Goal: Task Accomplishment & Management: Manage account settings

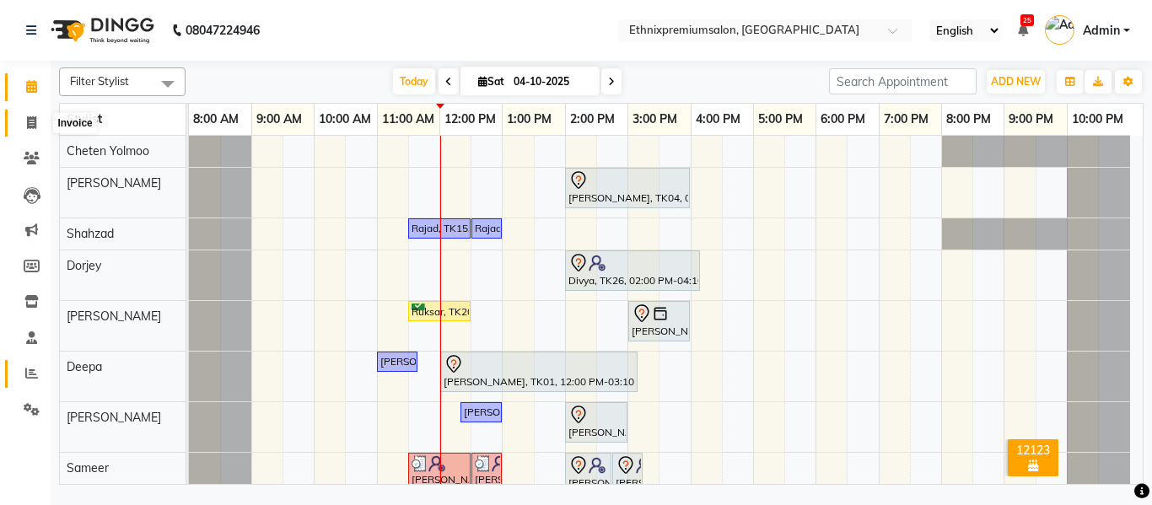
drag, startPoint x: 33, startPoint y: 126, endPoint x: 23, endPoint y: 368, distance: 243.0
click at [33, 126] on icon at bounding box center [31, 122] width 9 height 13
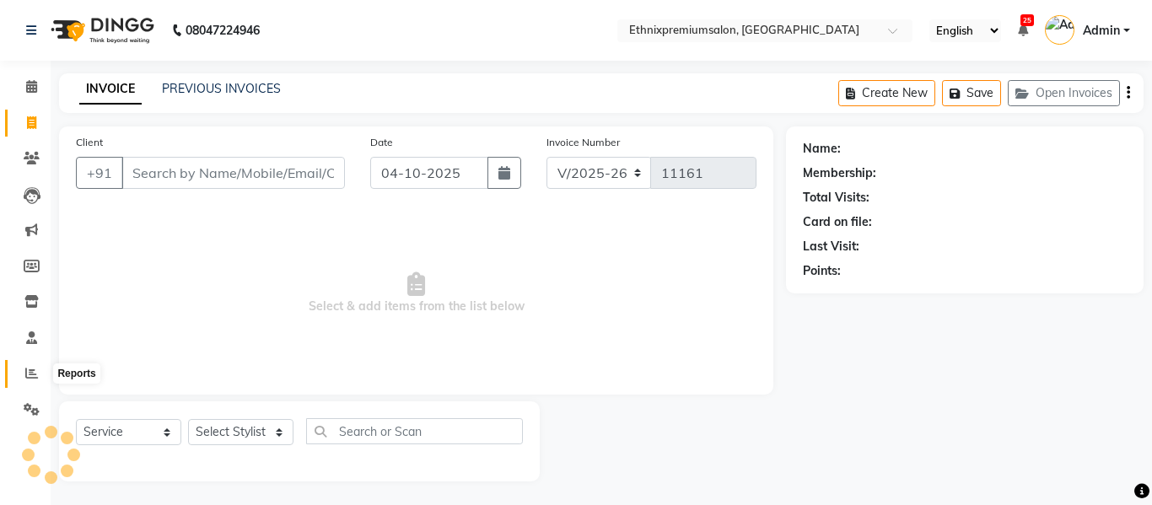
click at [27, 368] on icon at bounding box center [31, 373] width 13 height 13
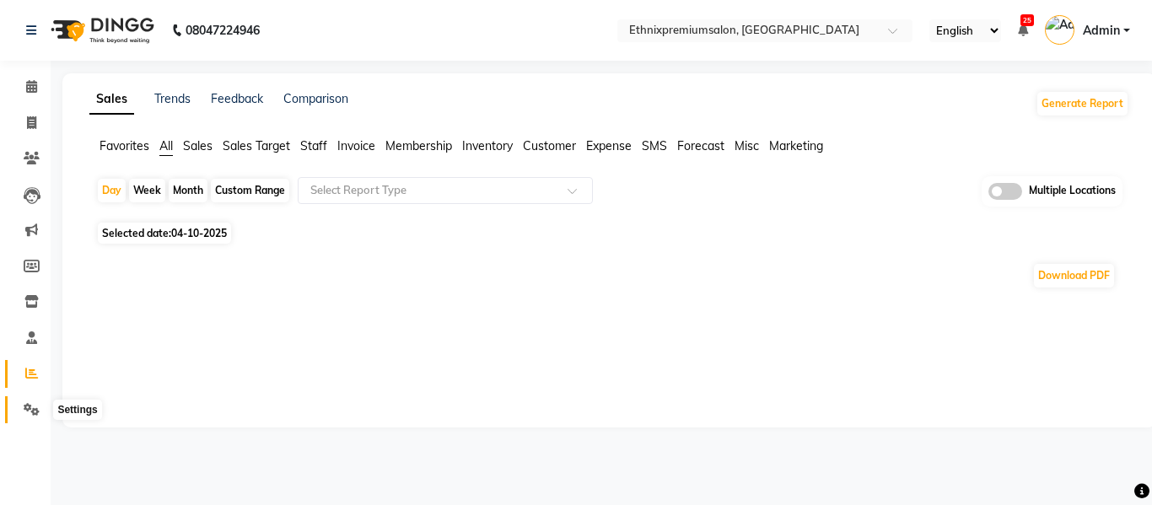
click at [33, 405] on icon at bounding box center [32, 409] width 16 height 13
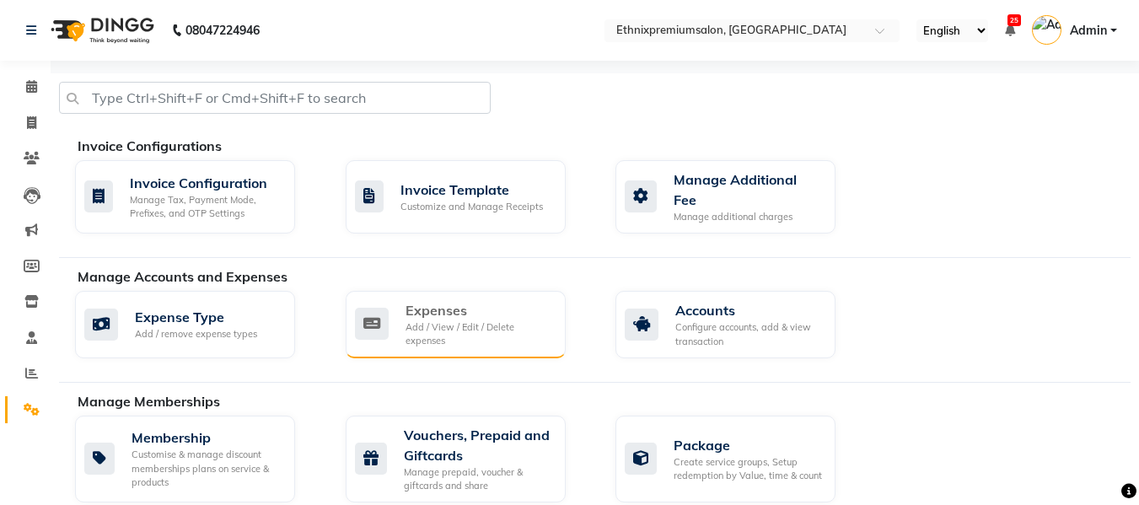
click at [430, 320] on div "Add / View / Edit / Delete expenses" at bounding box center [478, 334] width 147 height 28
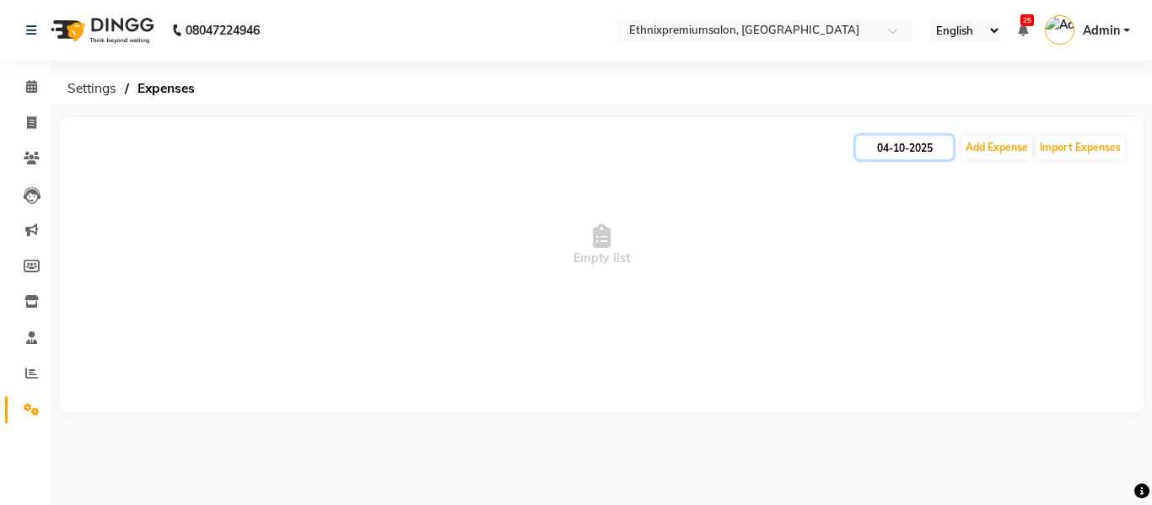
click at [909, 153] on input "04-10-2025" at bounding box center [904, 148] width 97 height 24
select select "10"
select select "2025"
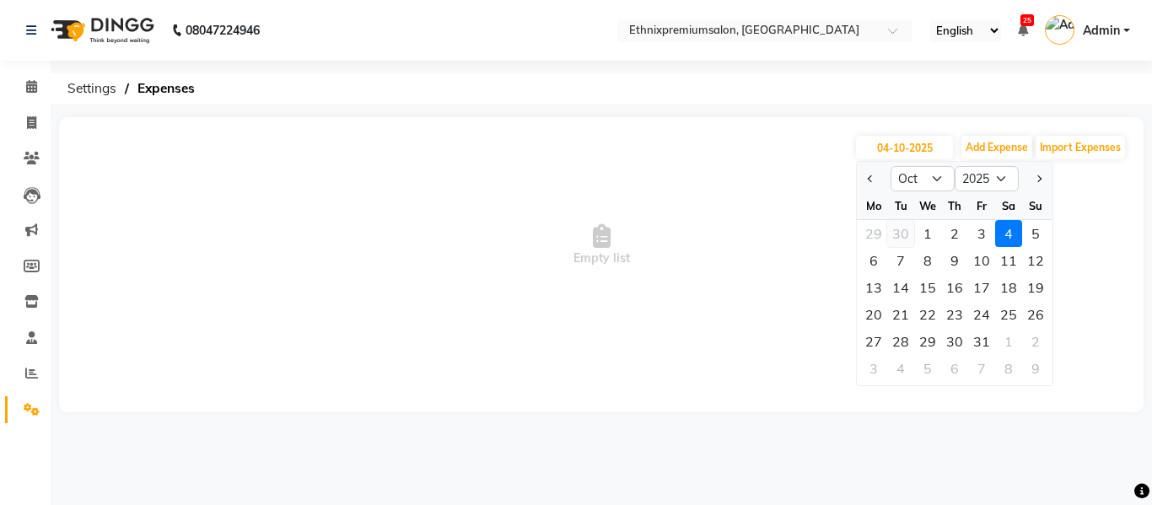
click at [901, 231] on div "30" at bounding box center [900, 233] width 27 height 27
type input "30-09-2025"
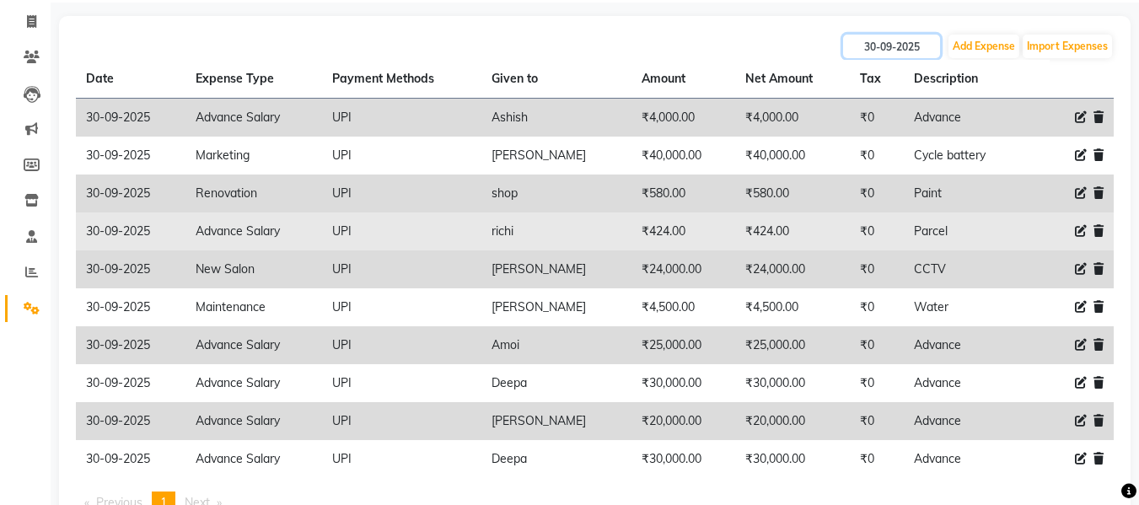
scroll to position [157, 0]
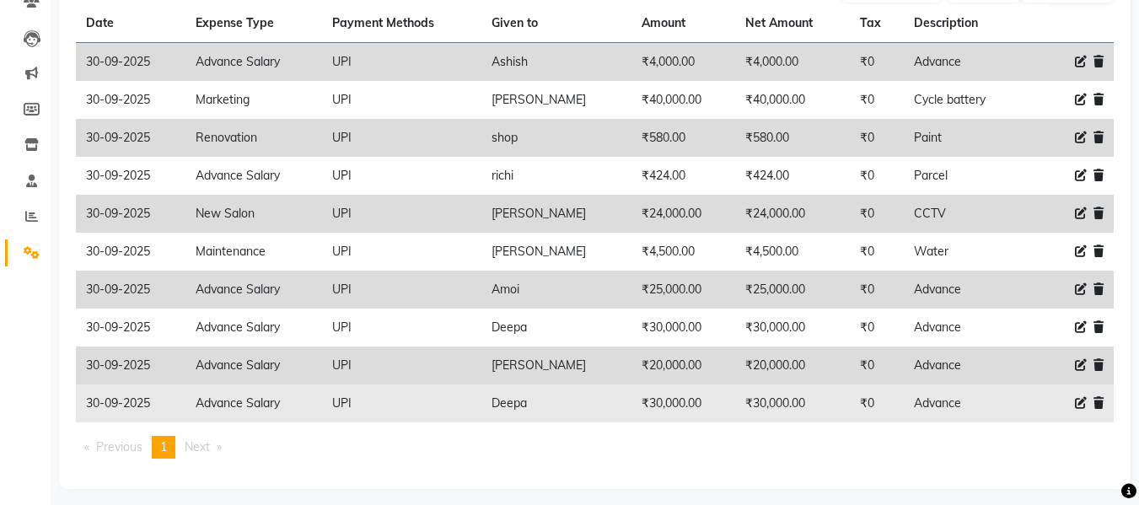
click at [1100, 400] on icon at bounding box center [1098, 403] width 10 height 12
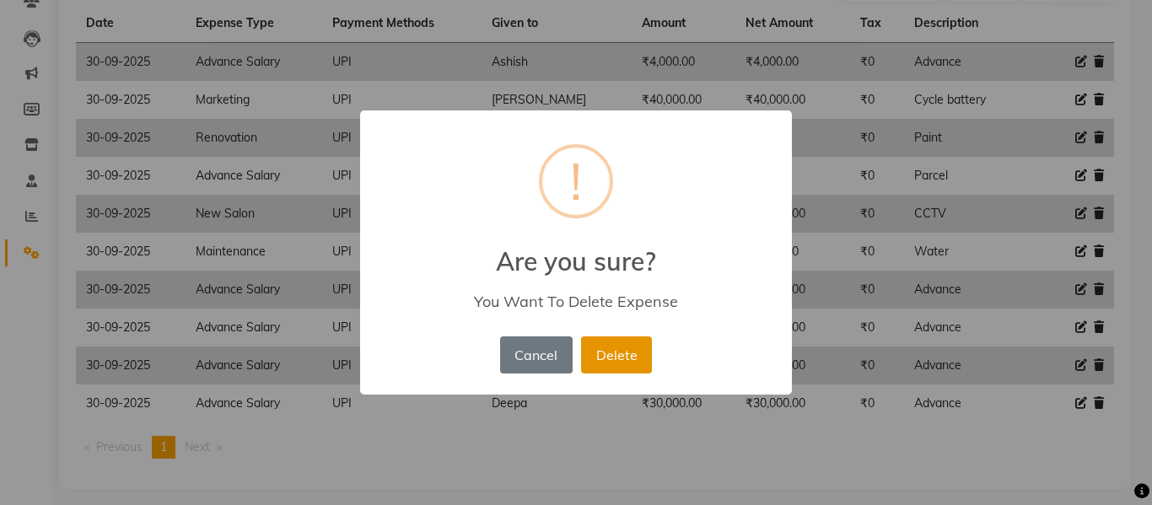
click at [621, 358] on button "Delete" at bounding box center [616, 354] width 71 height 37
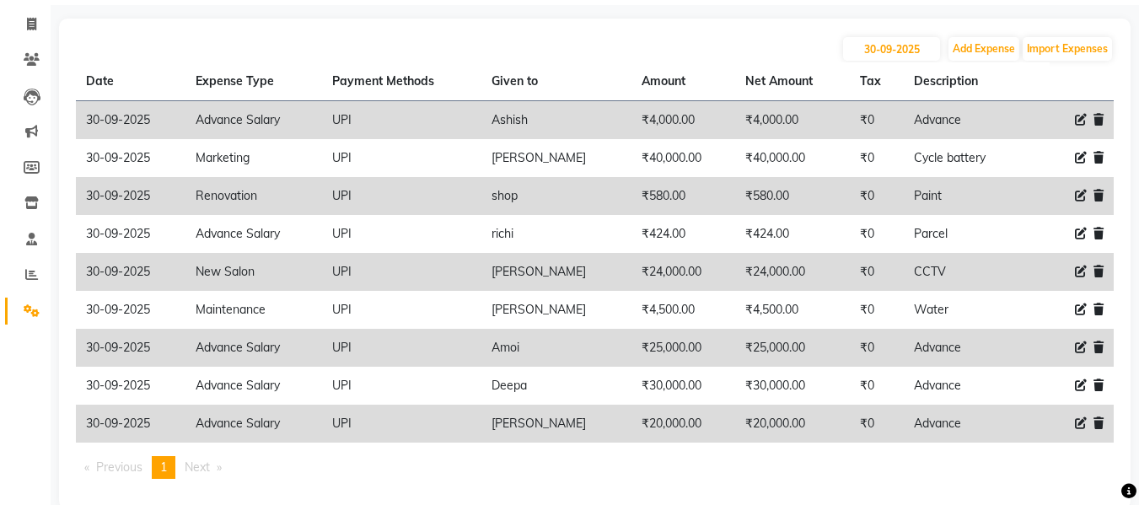
scroll to position [97, 0]
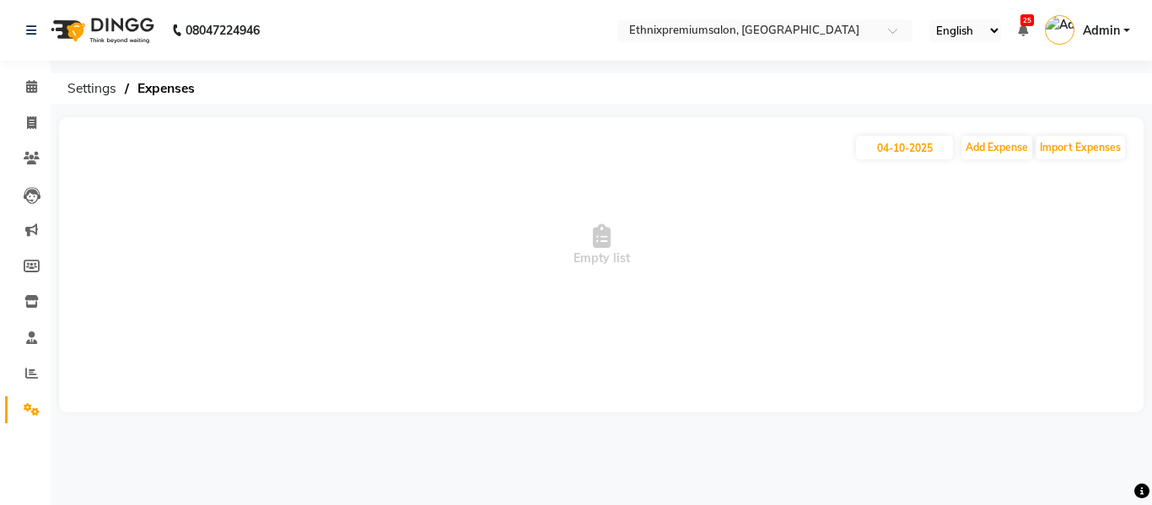
select select "en"
drag, startPoint x: 747, startPoint y: 217, endPoint x: 905, endPoint y: 148, distance: 172.1
click at [747, 217] on span "Empty list" at bounding box center [601, 245] width 1050 height 169
click at [905, 148] on input "04-10-2025" at bounding box center [904, 148] width 97 height 24
select select "10"
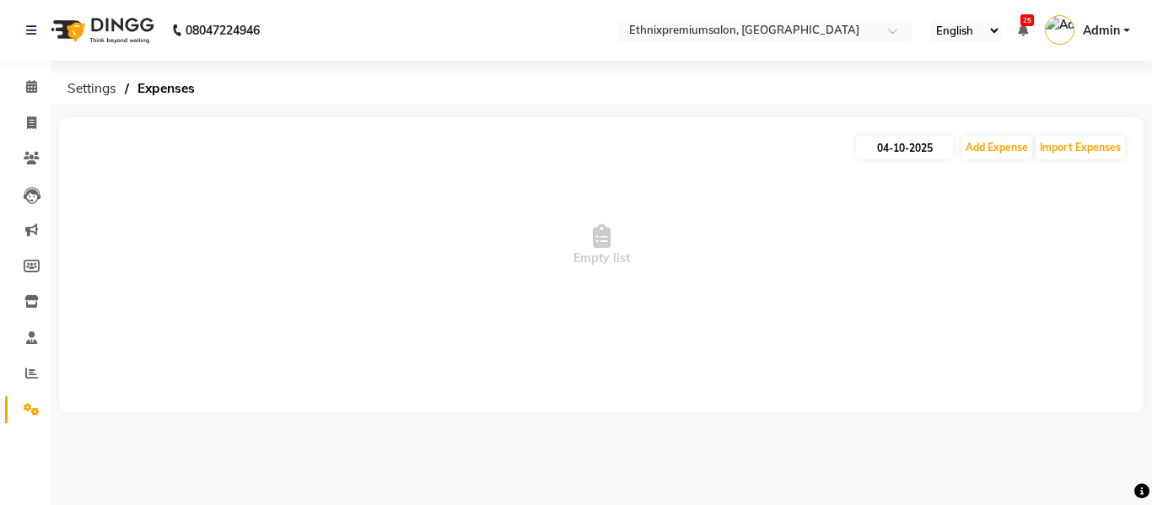
select select "2025"
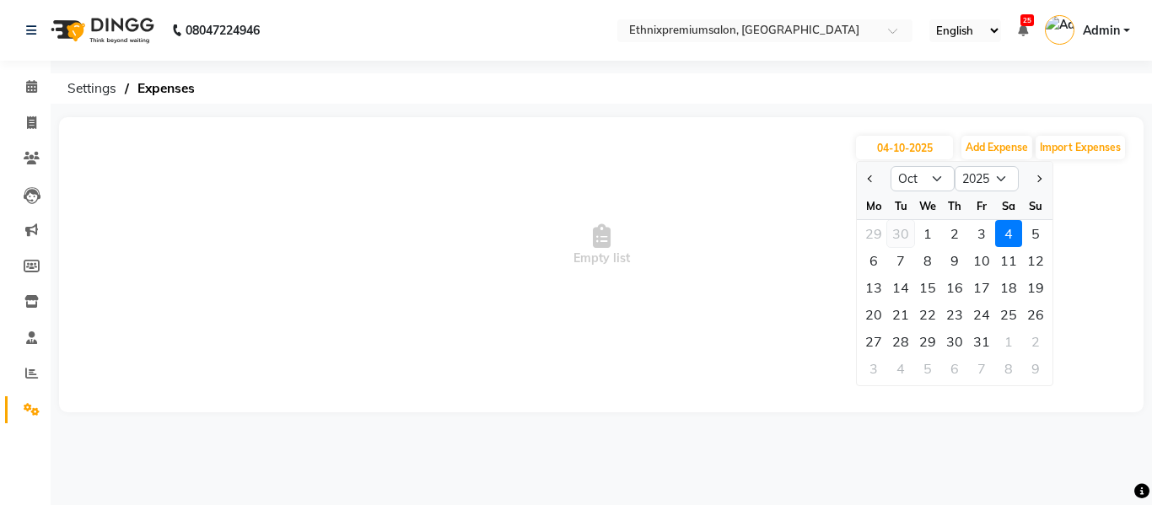
click at [903, 229] on div "30" at bounding box center [900, 233] width 27 height 27
type input "30-09-2025"
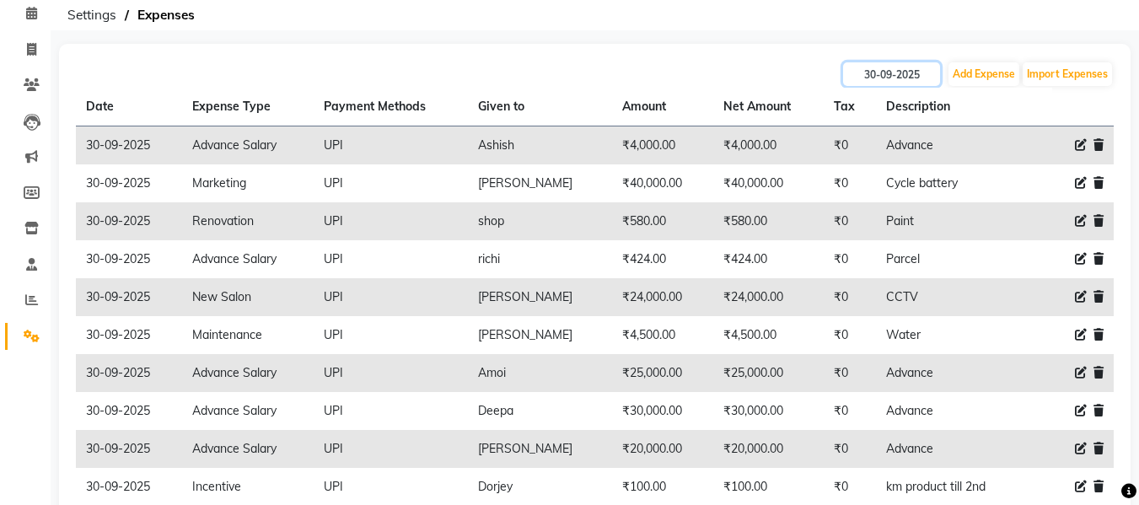
scroll to position [65, 0]
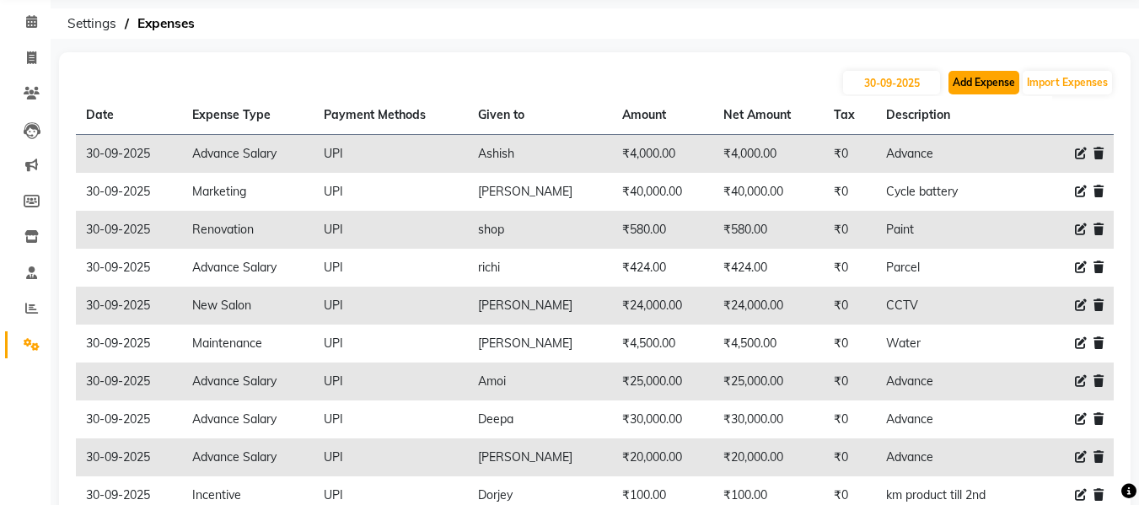
click at [975, 79] on button "Add Expense" at bounding box center [983, 83] width 71 height 24
select select "1"
select select "2390"
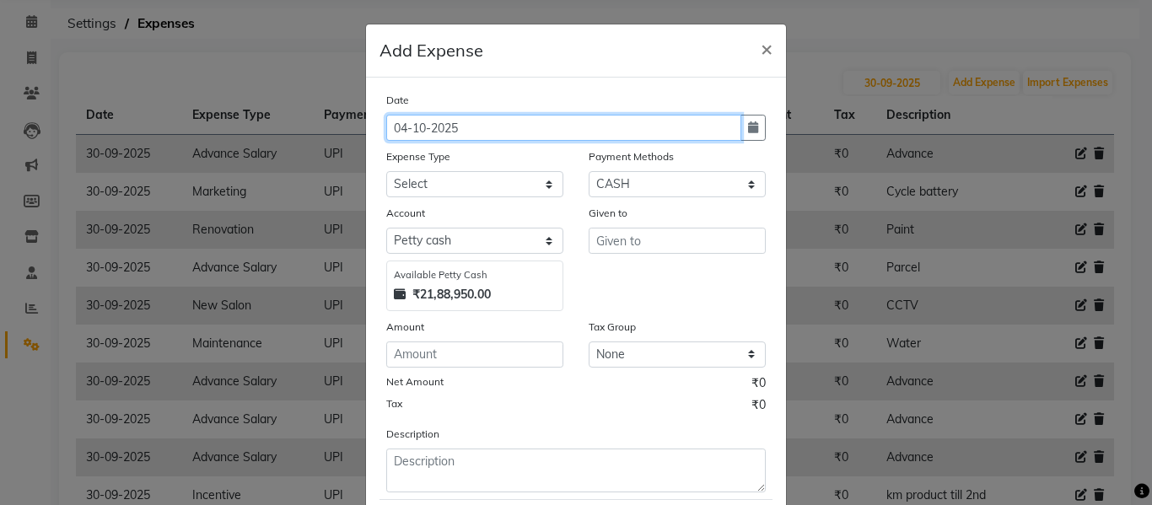
click at [487, 132] on input "04-10-2025" at bounding box center [563, 128] width 355 height 26
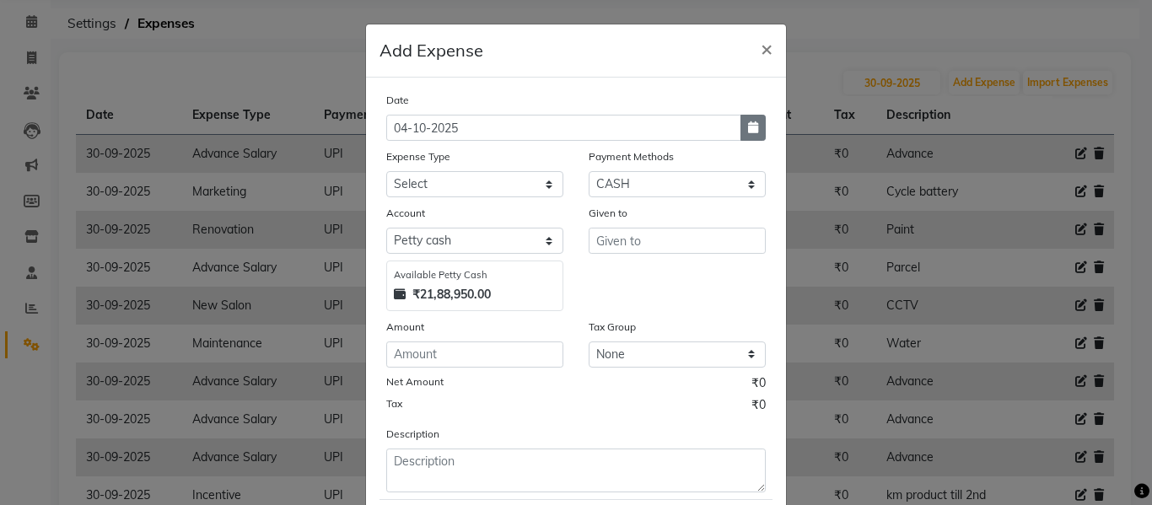
click at [754, 133] on button "button" at bounding box center [752, 128] width 25 height 26
select select "10"
select select "2025"
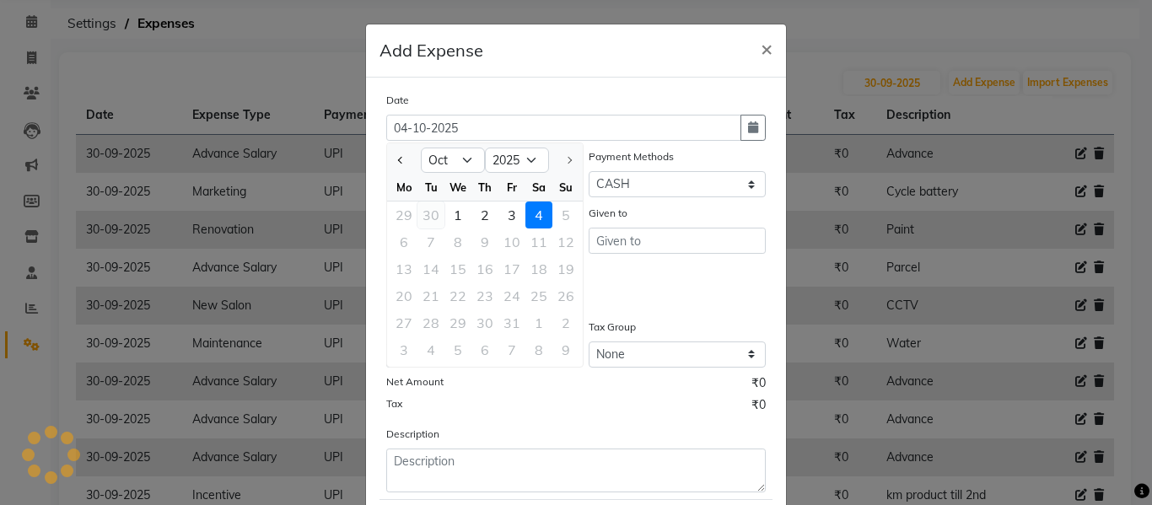
click at [428, 215] on div "30" at bounding box center [430, 214] width 27 height 27
type input "30-09-2025"
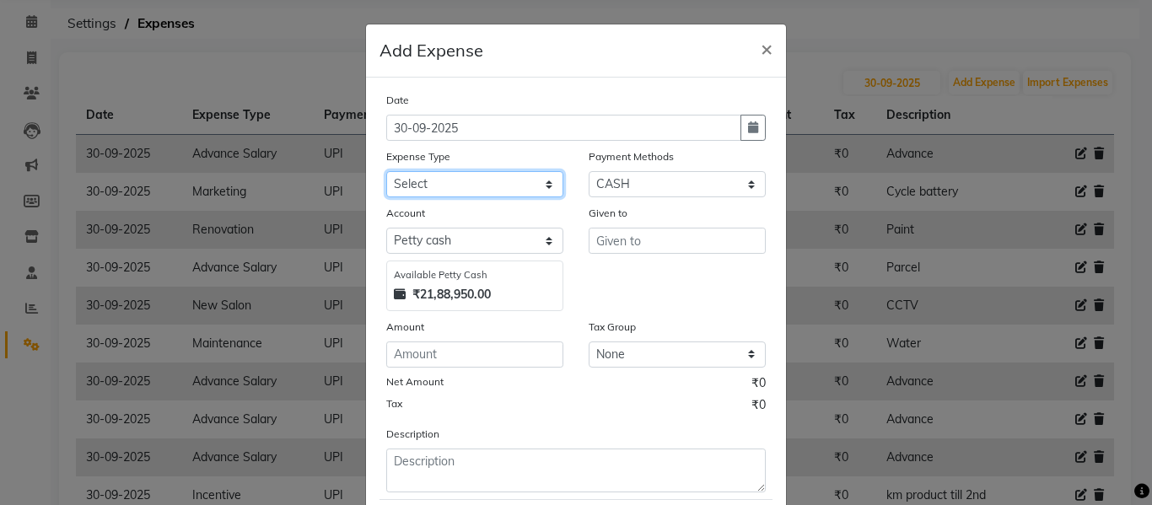
click at [486, 182] on select "Select Advance Salary Client Snacks Equipment Estate food Fuel Govt fee Incenti…" at bounding box center [474, 184] width 177 height 26
select select "3517"
click at [386, 171] on select "Select Advance Salary Client Snacks Equipment Estate food Fuel Govt fee Incenti…" at bounding box center [474, 184] width 177 height 26
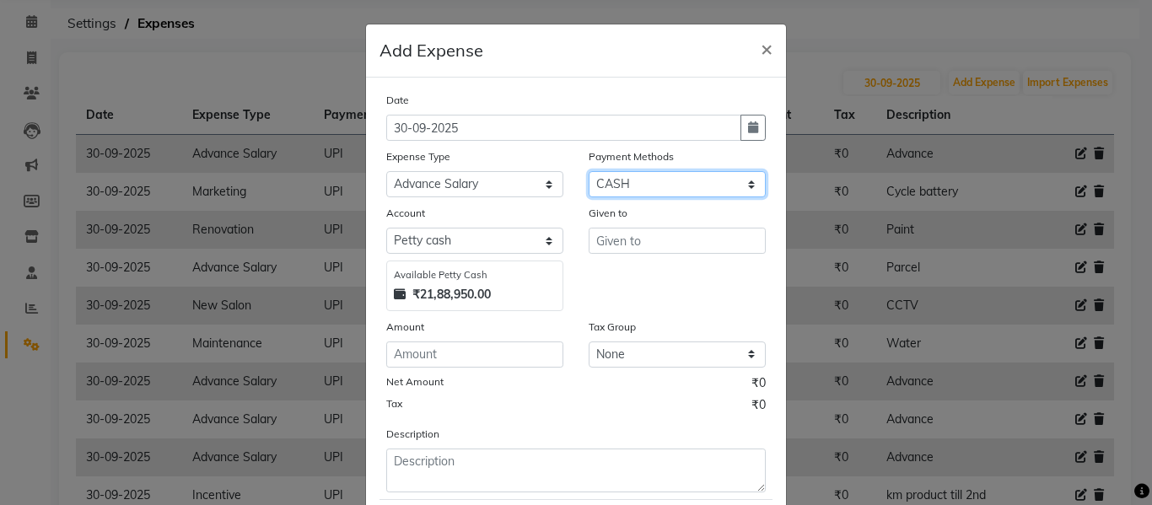
click at [633, 185] on select "Select UPI CARD CASH Master Card Visa Card Prepaid Gift Card ONLINE Voucher Wal…" at bounding box center [676, 184] width 177 height 26
select select "8"
click at [588, 171] on select "Select UPI CARD CASH Master Card Visa Card Prepaid Gift Card ONLINE Voucher Wal…" at bounding box center [676, 184] width 177 height 26
select select "1030"
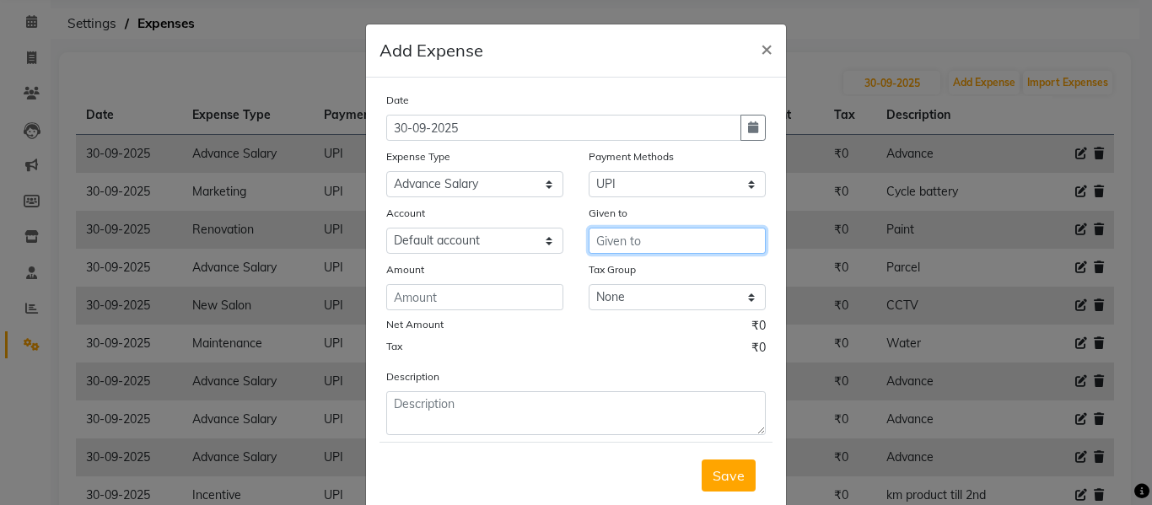
click at [611, 240] on input "text" at bounding box center [676, 241] width 177 height 26
click at [616, 275] on span "Jamuna" at bounding box center [635, 276] width 51 height 17
type input "Jamuna"
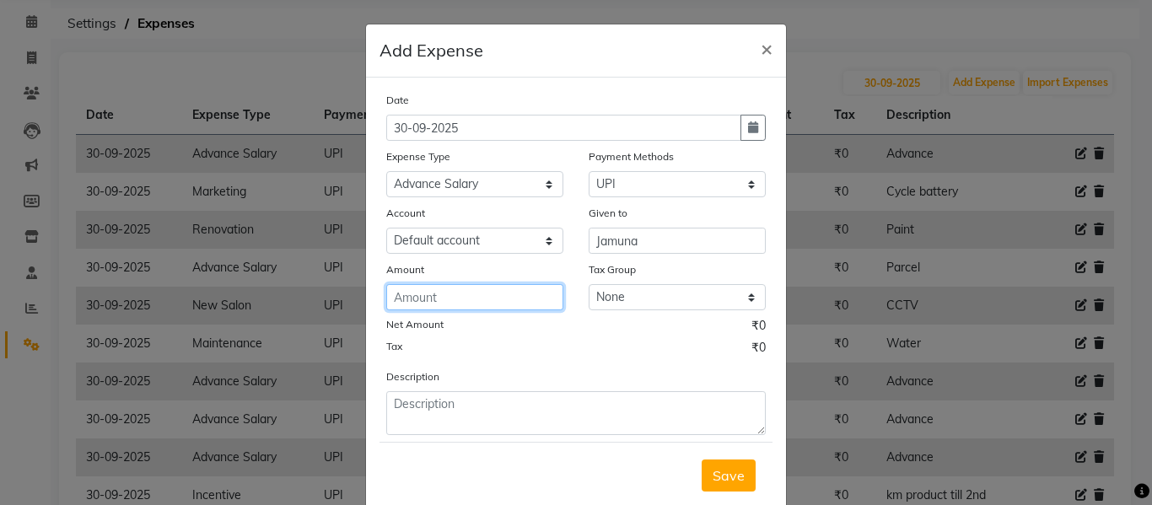
click at [480, 291] on input "number" at bounding box center [474, 297] width 177 height 26
type input "23333"
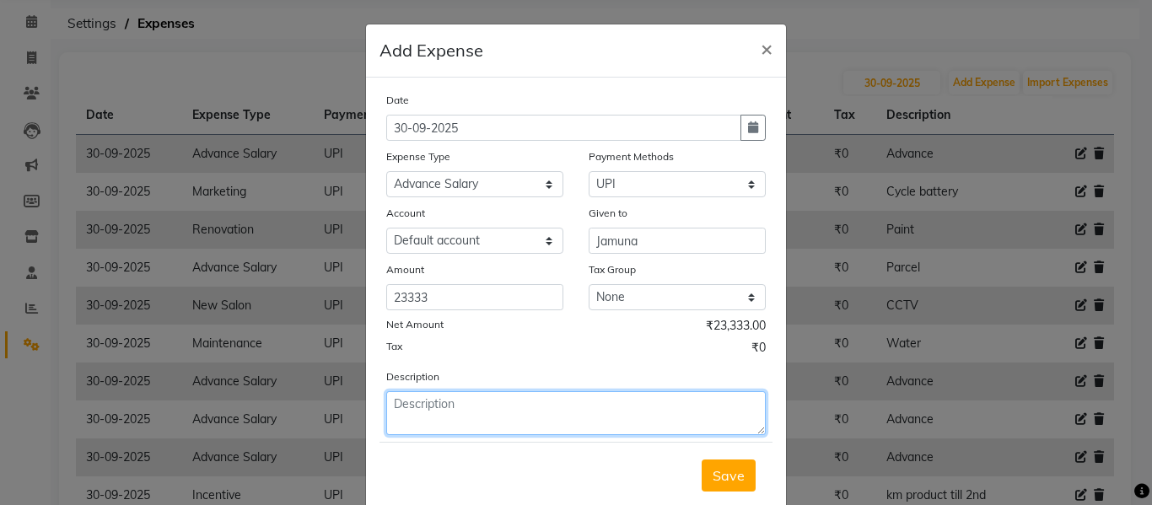
click at [434, 404] on textarea at bounding box center [575, 413] width 379 height 44
type textarea "Salary"
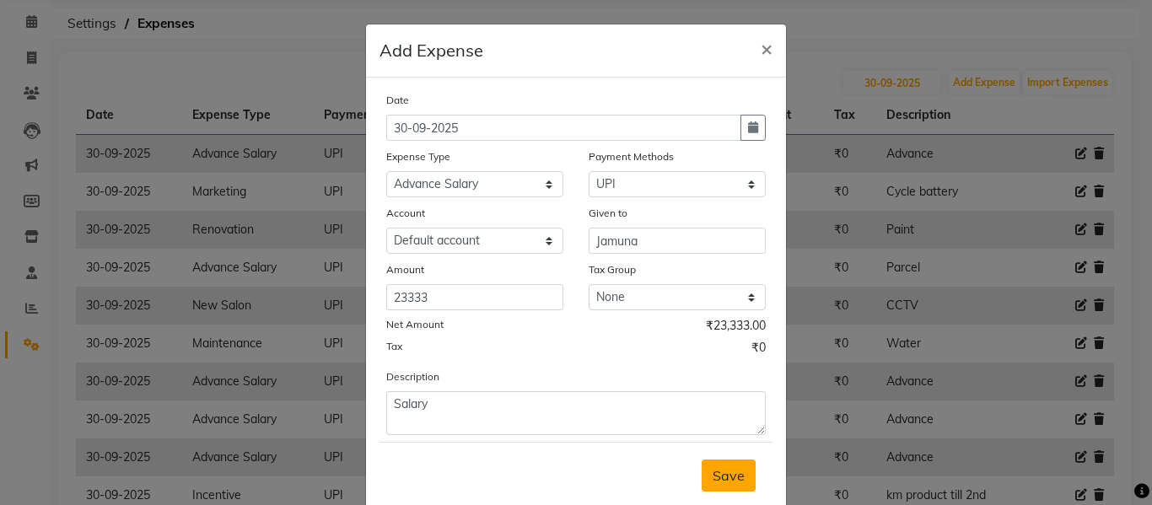
click at [729, 485] on button "Save" at bounding box center [728, 475] width 54 height 32
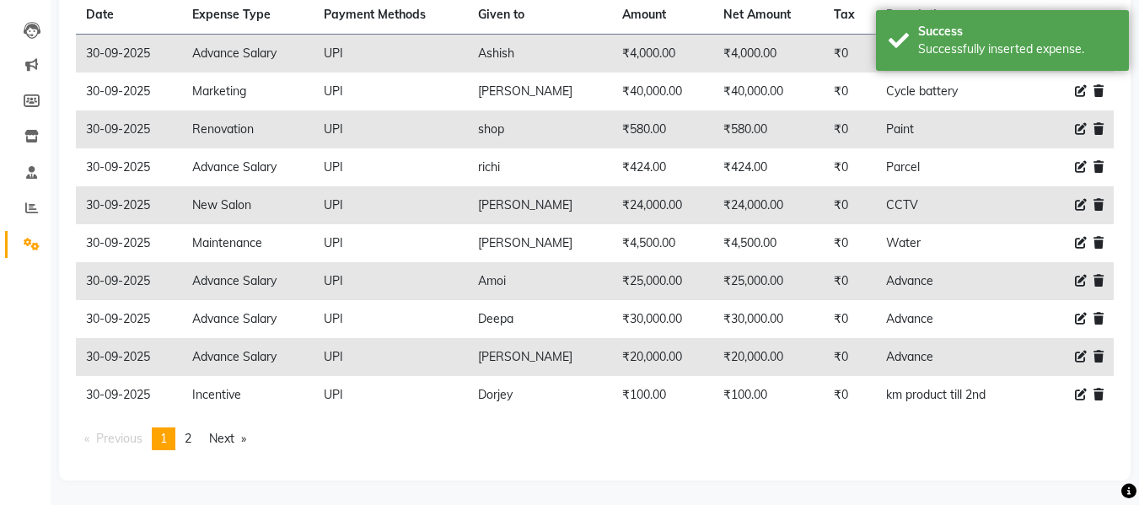
scroll to position [166, 0]
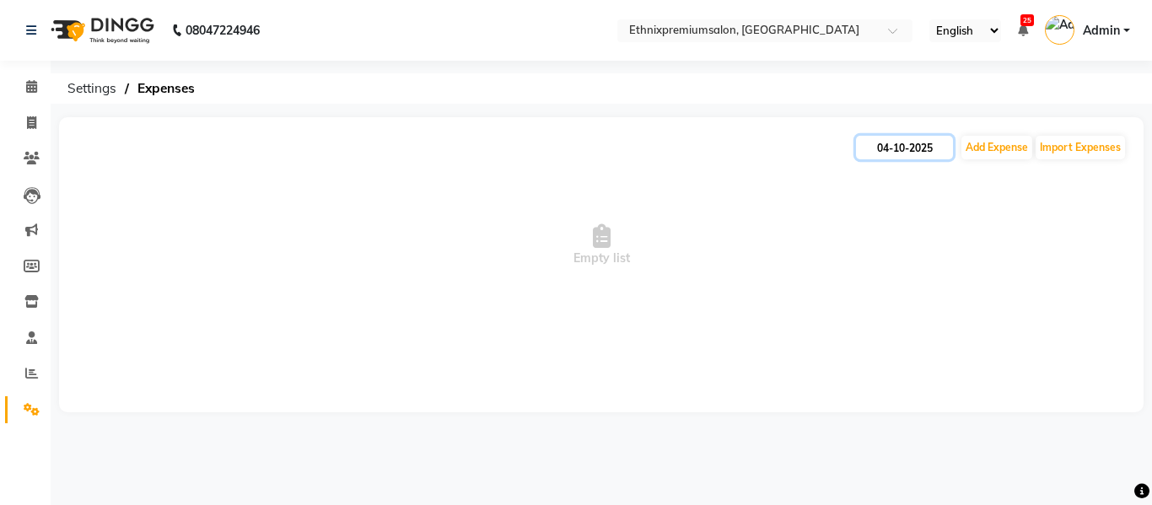
click at [909, 146] on input "04-10-2025" at bounding box center [904, 148] width 97 height 24
select select "10"
select select "2025"
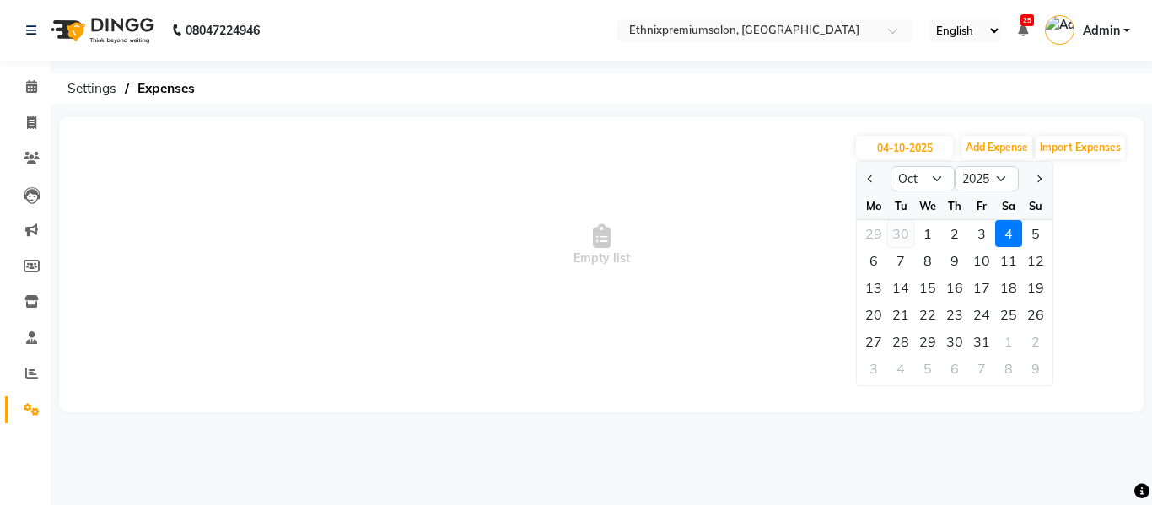
click at [901, 229] on div "30" at bounding box center [900, 233] width 27 height 27
type input "30-09-2025"
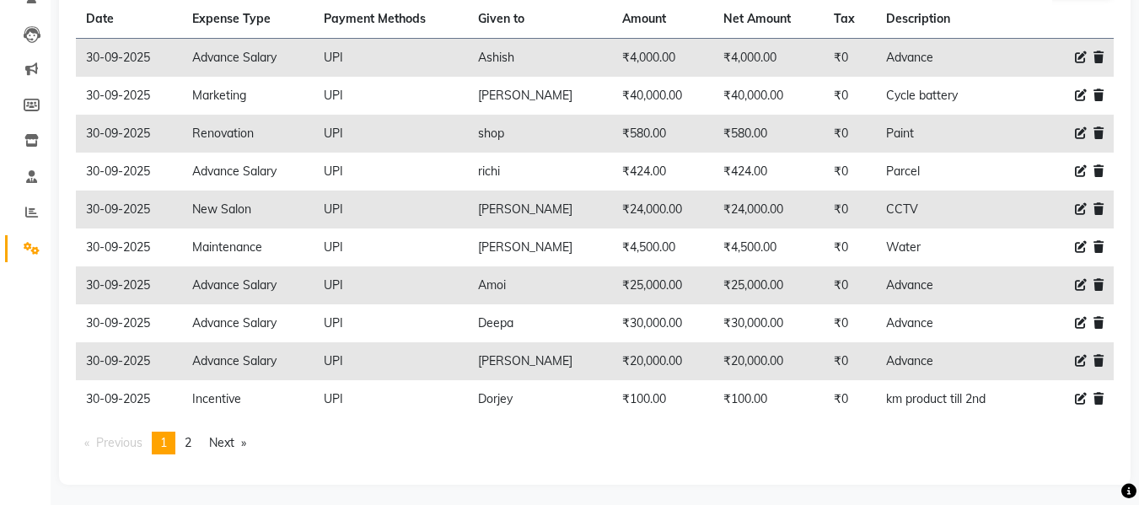
scroll to position [166, 0]
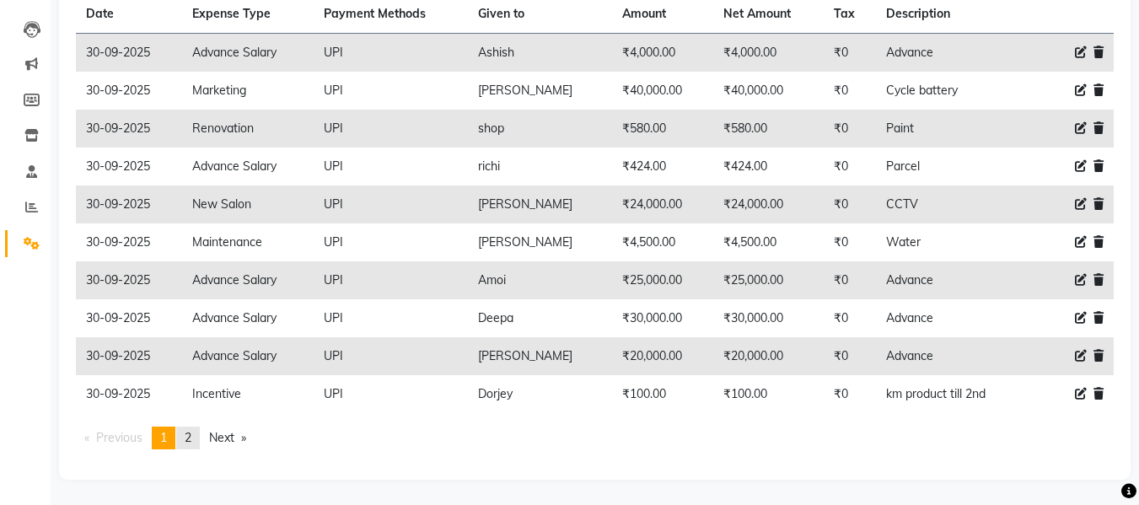
click at [196, 441] on link "page 2" at bounding box center [188, 438] width 24 height 23
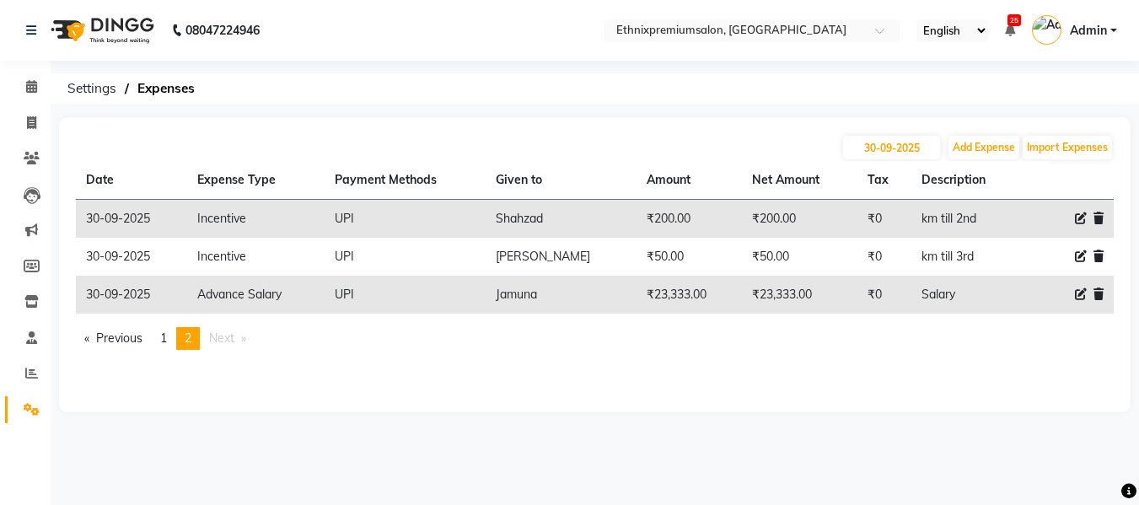
scroll to position [0, 0]
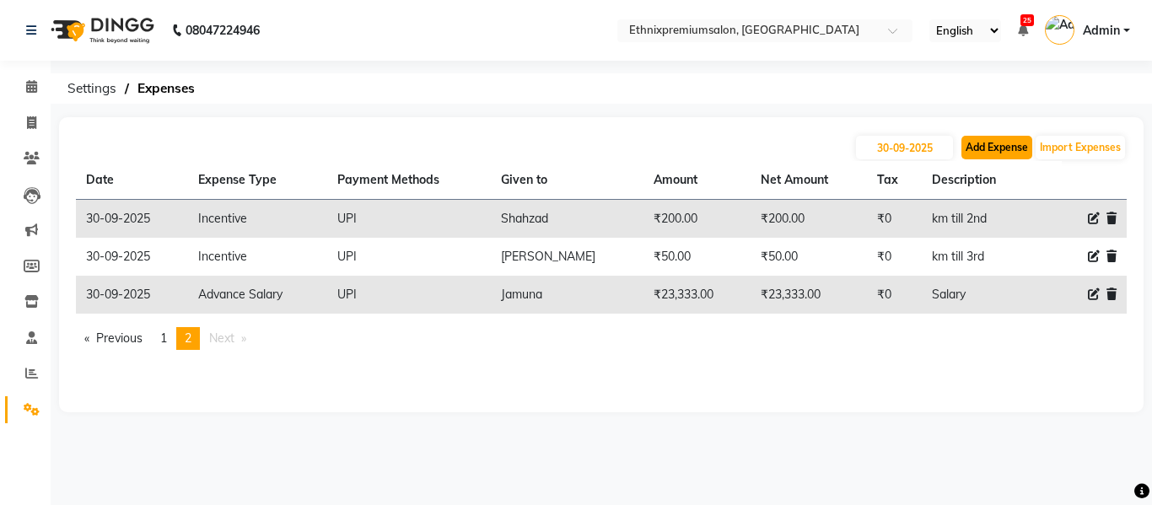
click at [985, 146] on button "Add Expense" at bounding box center [996, 148] width 71 height 24
select select "1"
select select "2390"
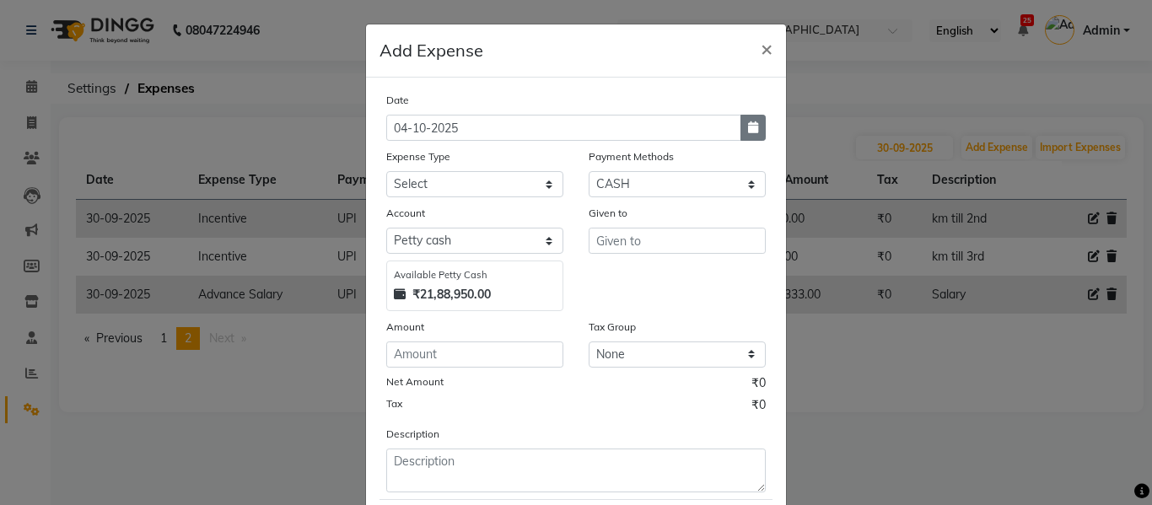
click at [756, 129] on button "button" at bounding box center [752, 128] width 25 height 26
select select "10"
select select "2025"
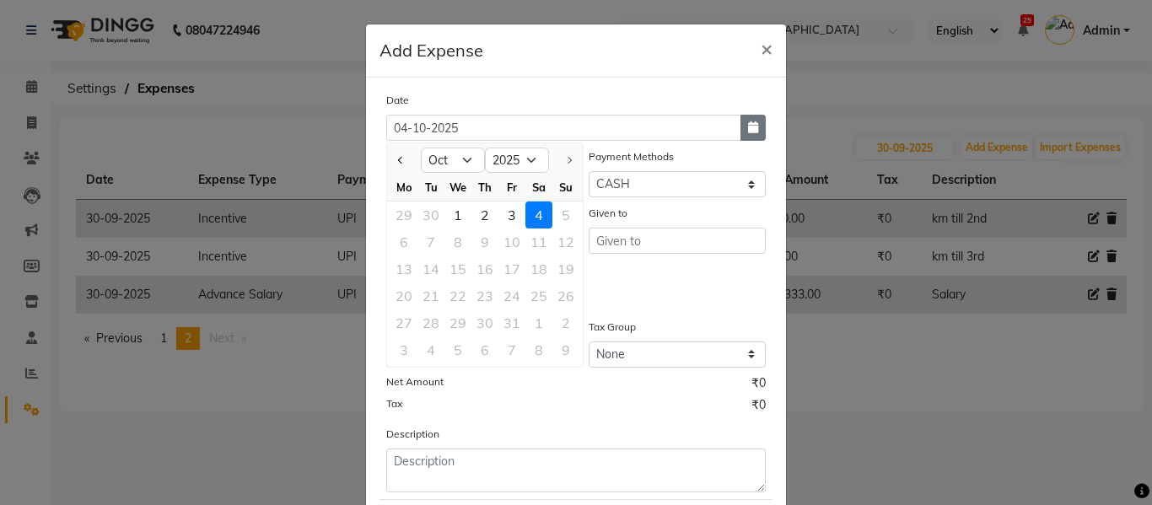
click at [756, 129] on button "button" at bounding box center [752, 128] width 25 height 26
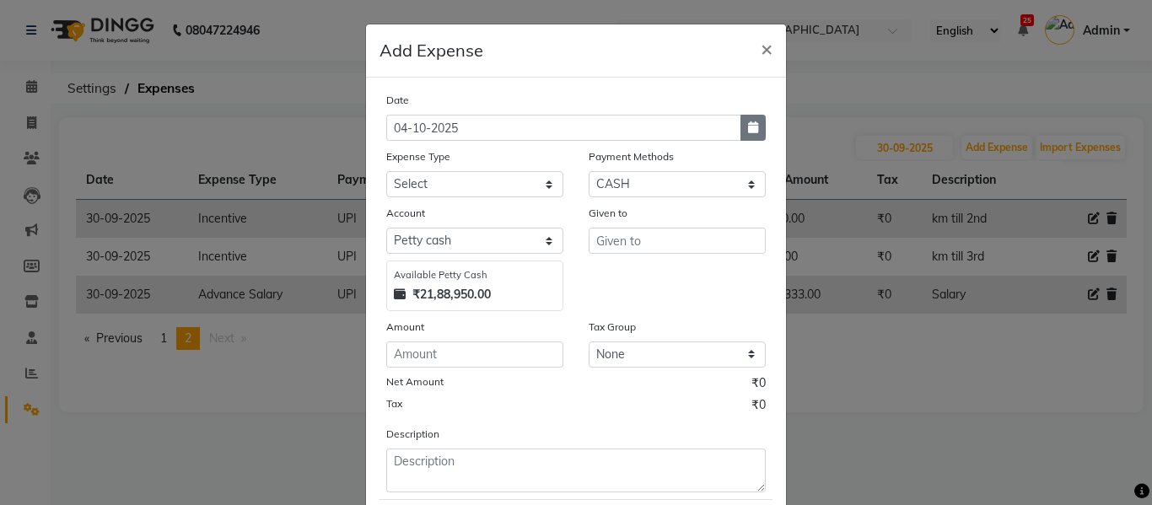
click at [748, 127] on icon "button" at bounding box center [753, 127] width 10 height 12
select select "10"
select select "2025"
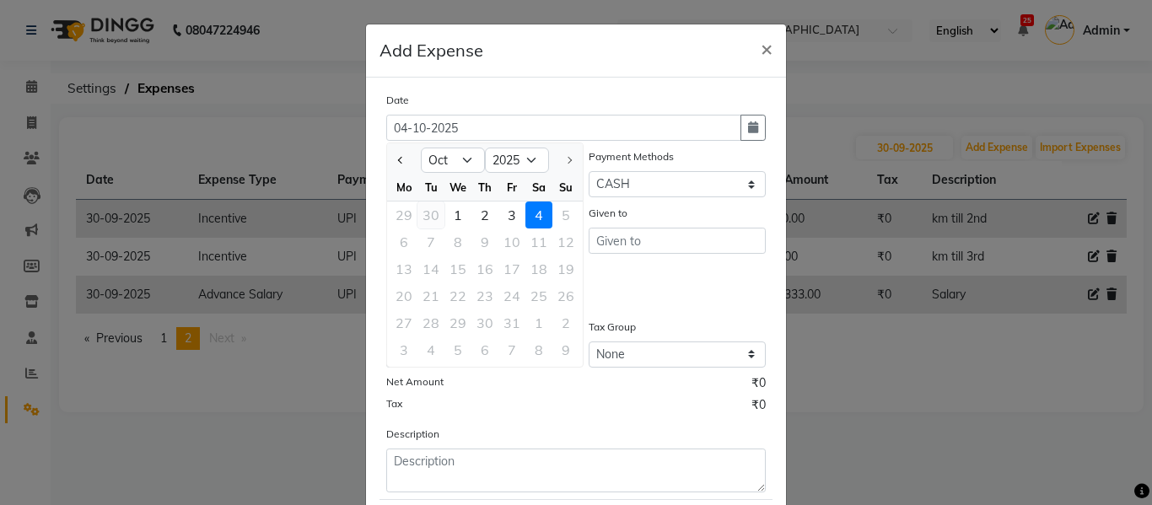
click at [426, 213] on div "30" at bounding box center [430, 214] width 27 height 27
type input "30-09-2025"
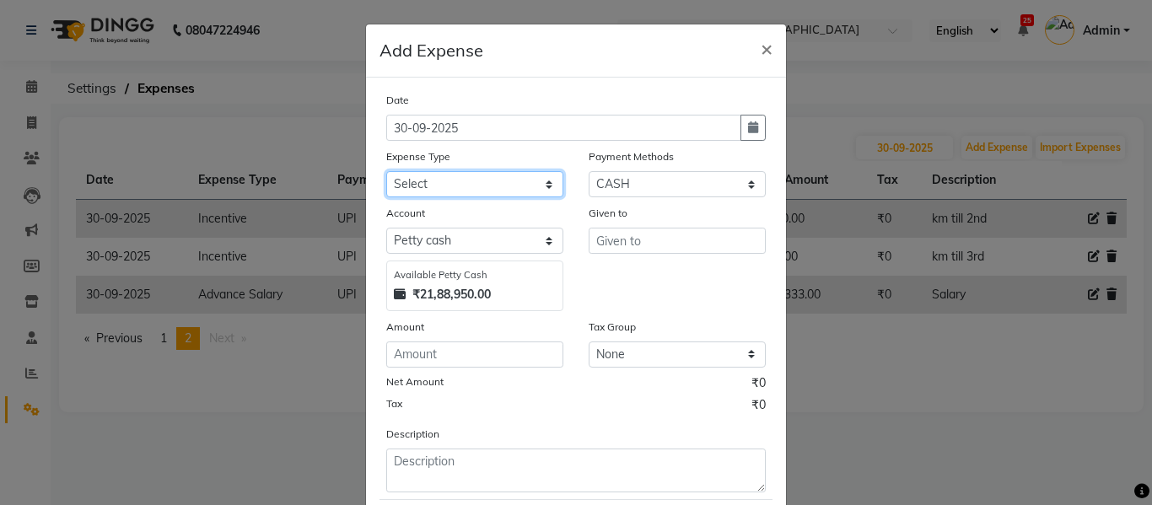
click at [482, 180] on select "Select Advance Salary Client Snacks Equipment Estate food Fuel Govt fee Incenti…" at bounding box center [474, 184] width 177 height 26
select select "3511"
click at [386, 171] on select "Select Advance Salary Client Snacks Equipment Estate food Fuel Govt fee Incenti…" at bounding box center [474, 184] width 177 height 26
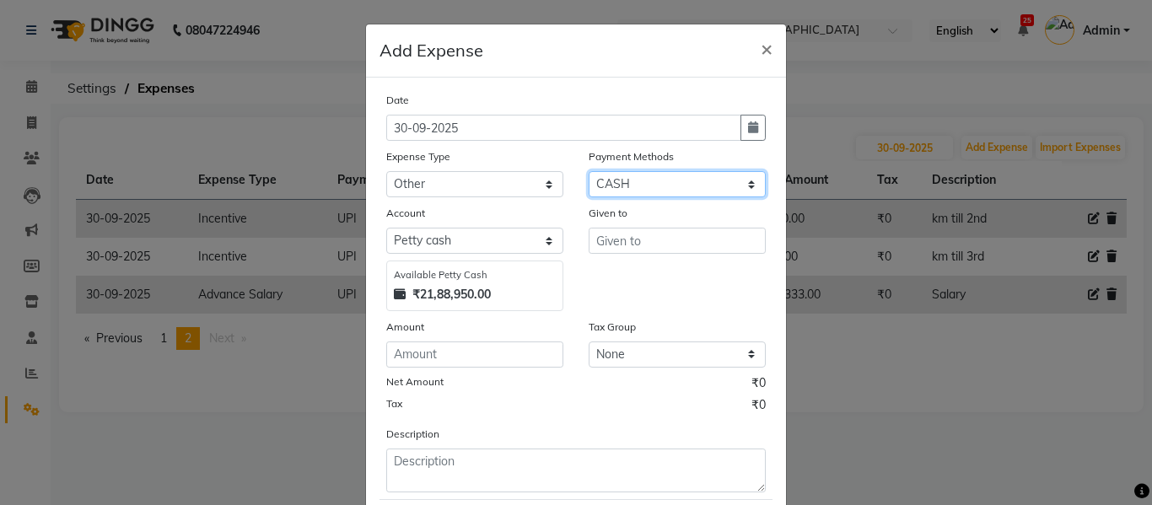
click at [645, 187] on select "Select UPI CARD CASH Master Card Visa Card Prepaid Gift Card ONLINE Voucher Wal…" at bounding box center [676, 184] width 177 height 26
select select "8"
click at [588, 171] on select "Select UPI CARD CASH Master Card Visa Card Prepaid Gift Card ONLINE Voucher Wal…" at bounding box center [676, 184] width 177 height 26
select select "1030"
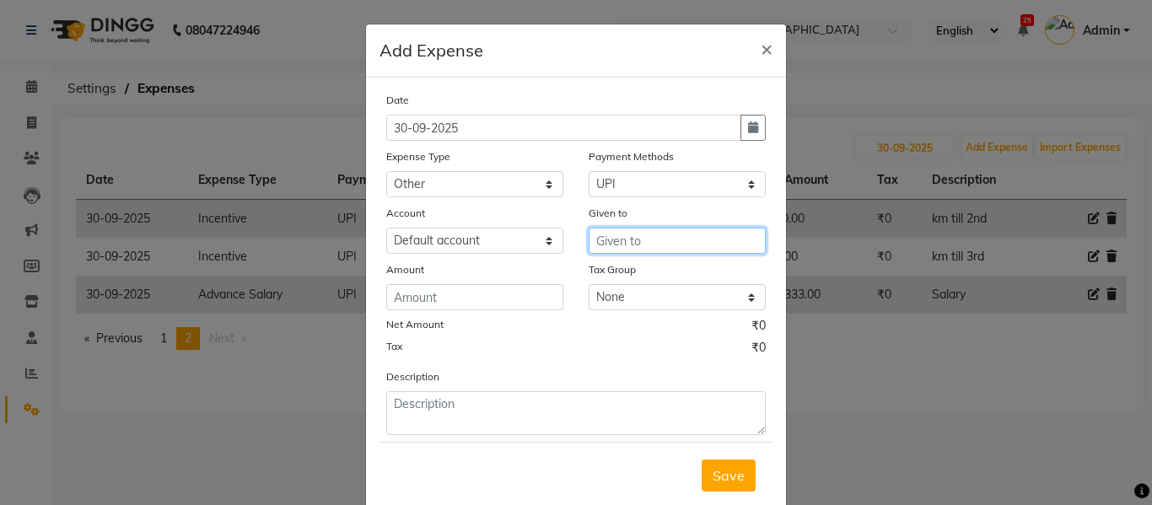
click at [641, 247] on input "text" at bounding box center [676, 241] width 177 height 26
type input "j"
type input "Junaid"
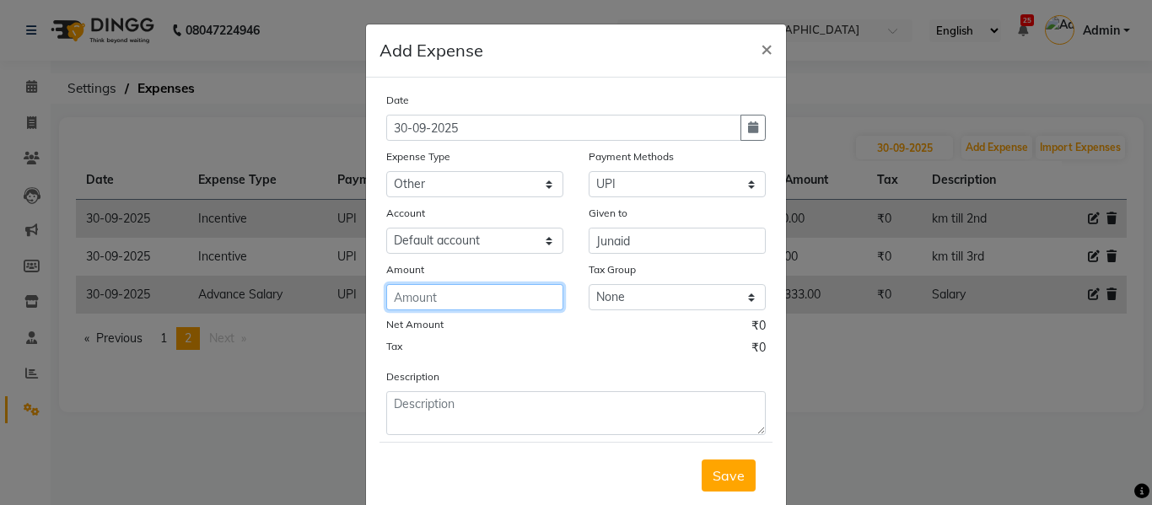
click at [494, 309] on input "number" at bounding box center [474, 297] width 177 height 26
type input "380"
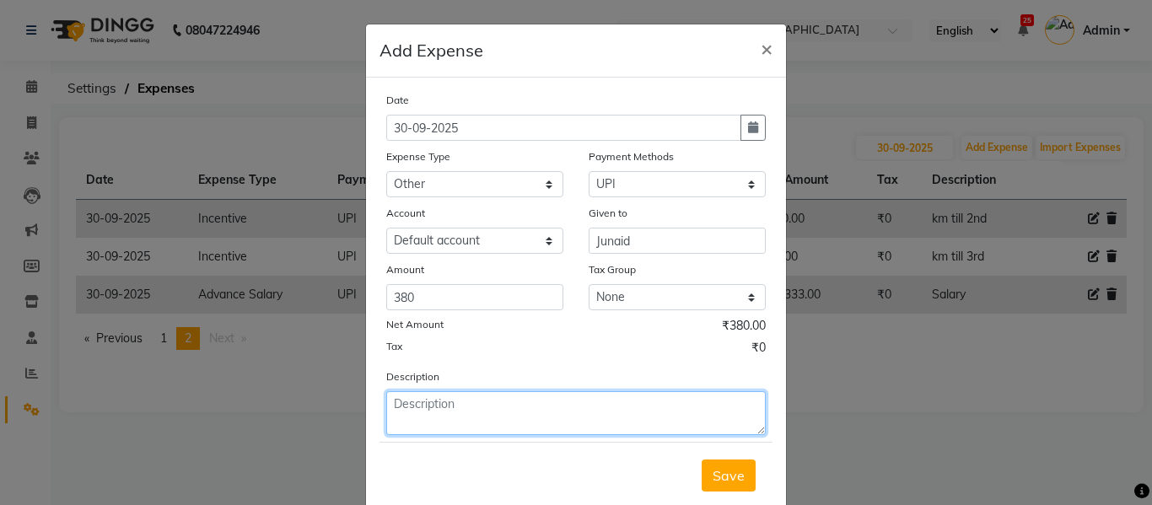
click at [453, 416] on textarea at bounding box center [575, 413] width 379 height 44
type textarea "Electric Work"
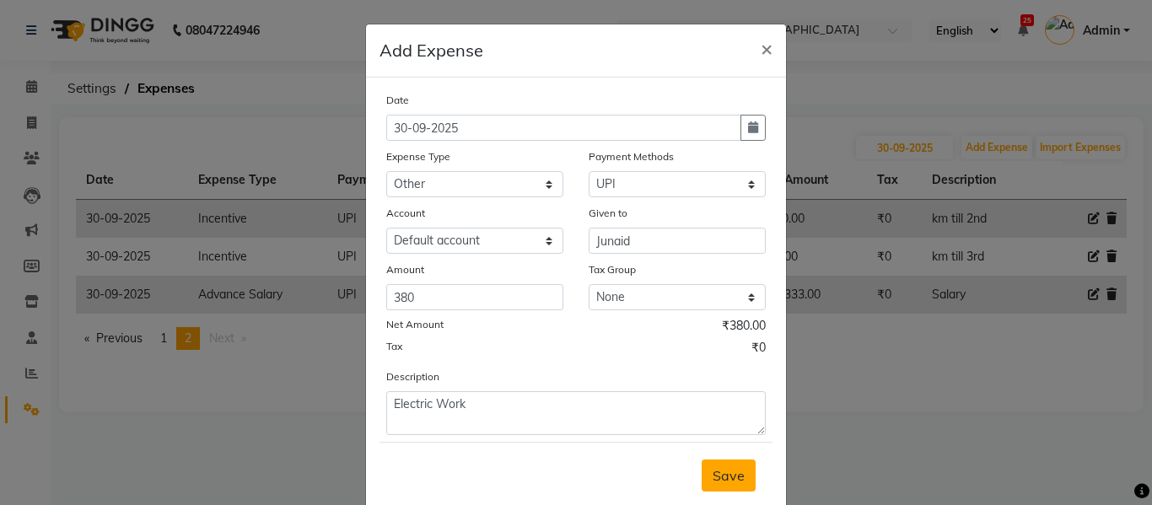
click at [712, 475] on span "Save" at bounding box center [728, 475] width 32 height 17
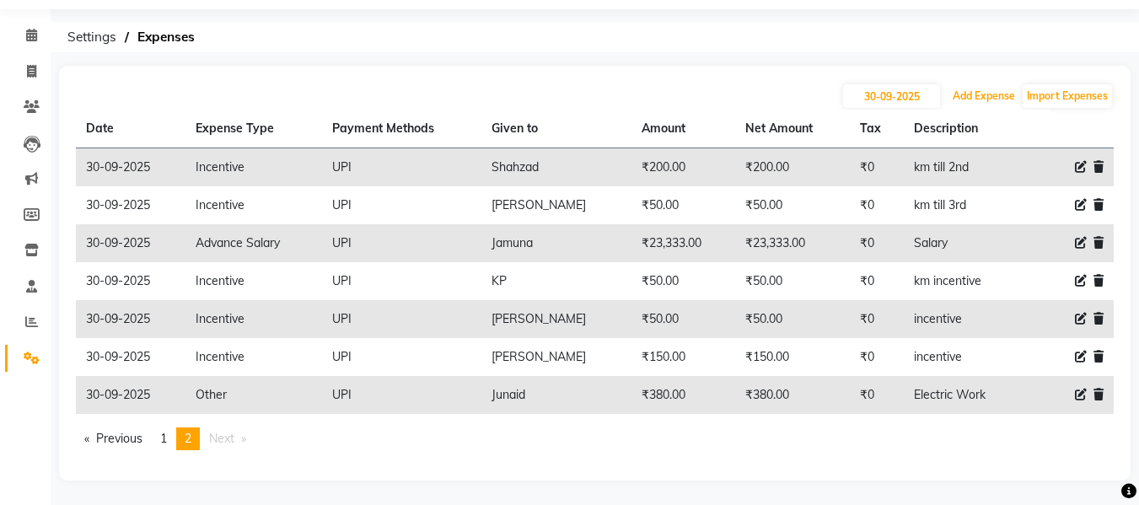
scroll to position [52, 0]
click at [972, 92] on button "Add Expense" at bounding box center [983, 95] width 71 height 24
select select "1"
select select "2390"
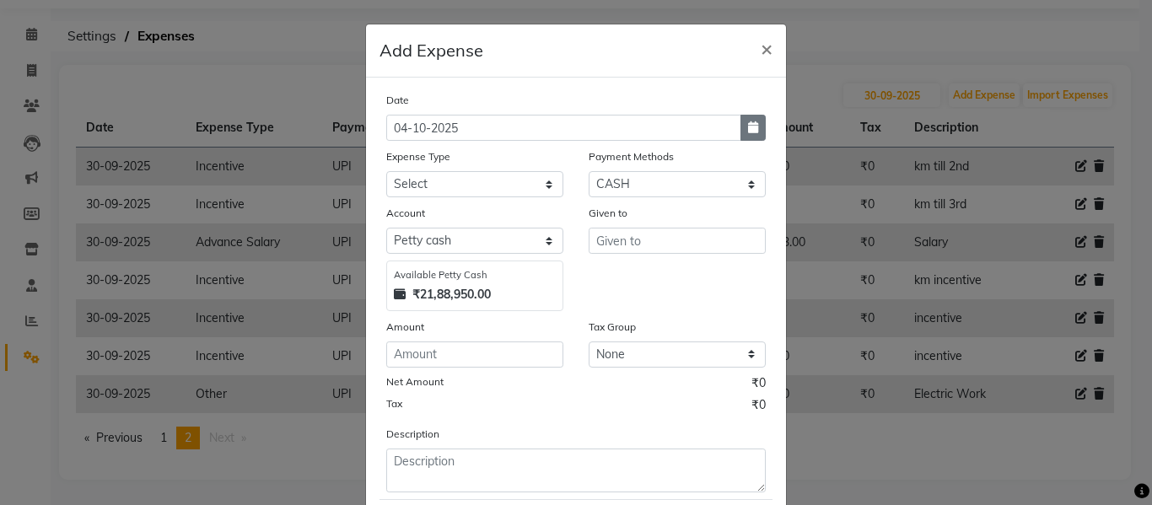
click at [756, 128] on button "button" at bounding box center [752, 128] width 25 height 26
select select "10"
select select "2025"
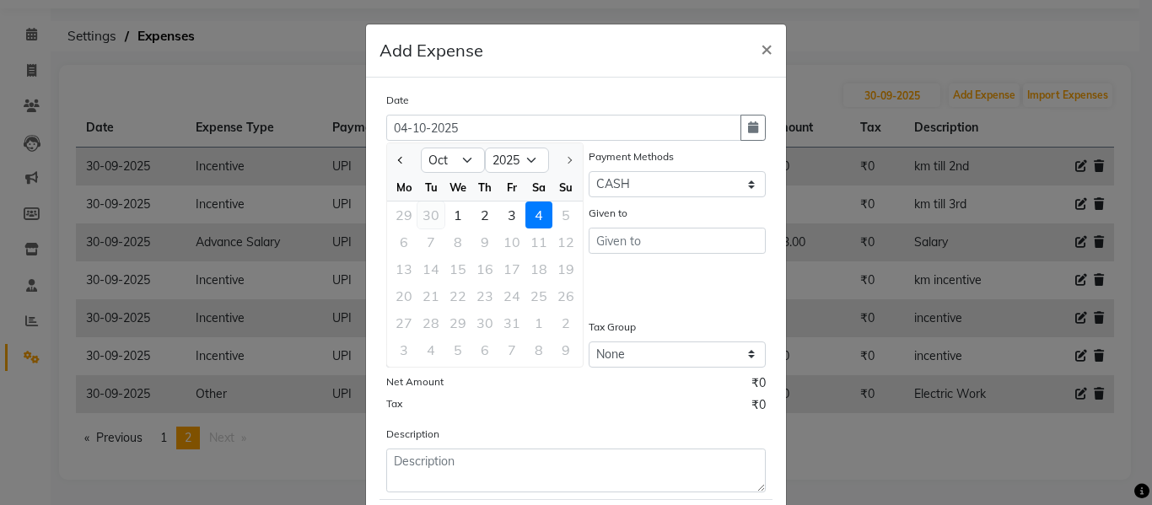
click at [433, 218] on div "30" at bounding box center [430, 214] width 27 height 27
type input "30-09-2025"
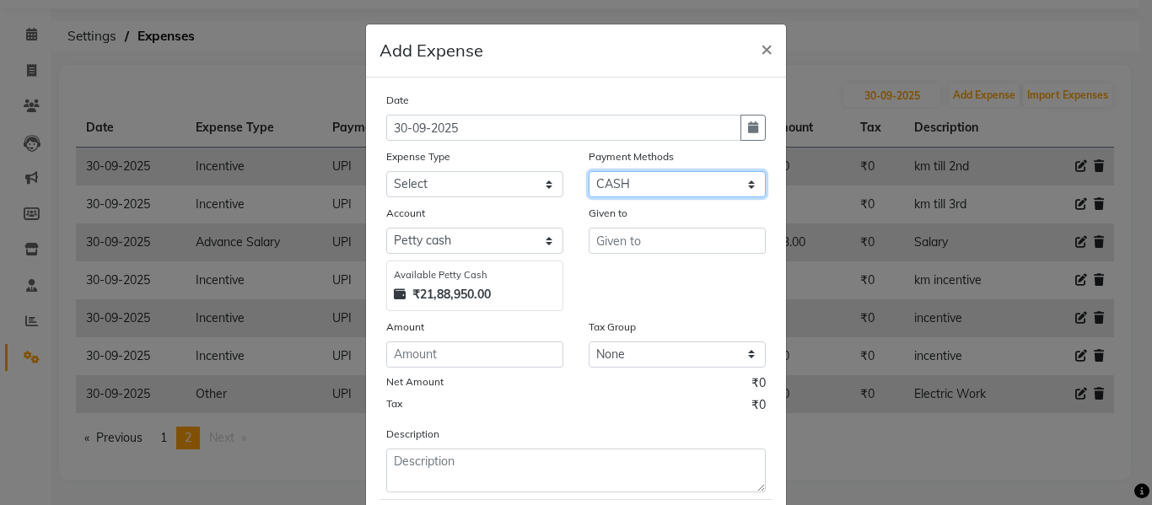
click at [614, 185] on select "Select UPI CARD CASH Master Card Visa Card Prepaid Gift Card ONLINE Voucher Wal…" at bounding box center [676, 184] width 177 height 26
select select "8"
click at [588, 171] on select "Select UPI CARD CASH Master Card Visa Card Prepaid Gift Card ONLINE Voucher Wal…" at bounding box center [676, 184] width 177 height 26
select select "1030"
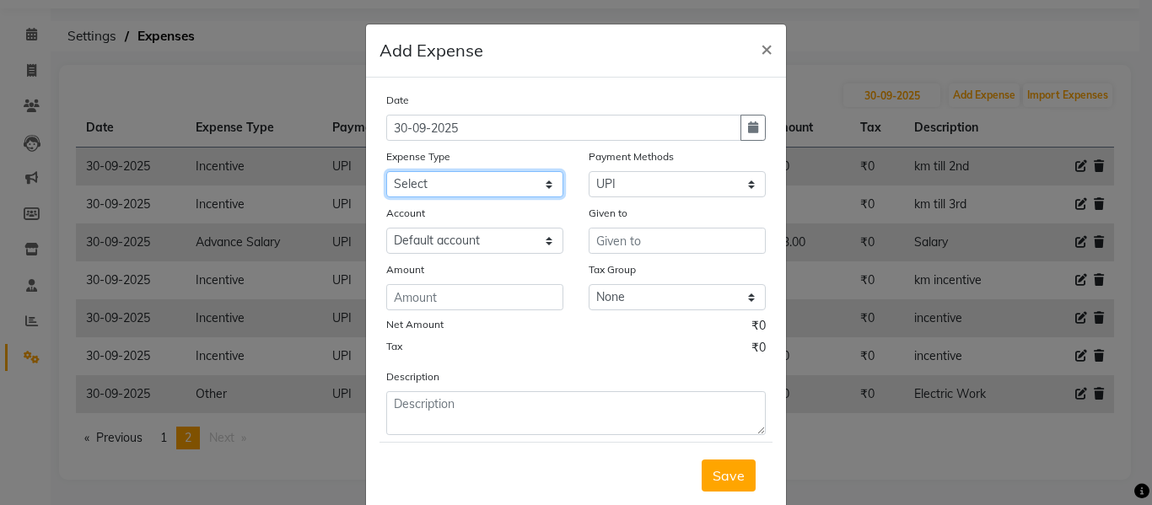
click at [432, 185] on select "Select Advance Salary Client Snacks Equipment Estate food Fuel Govt fee Incenti…" at bounding box center [474, 184] width 177 height 26
select select "23896"
click at [386, 171] on select "Select Advance Salary Client Snacks Equipment Estate food Fuel Govt fee Incenti…" at bounding box center [474, 184] width 177 height 26
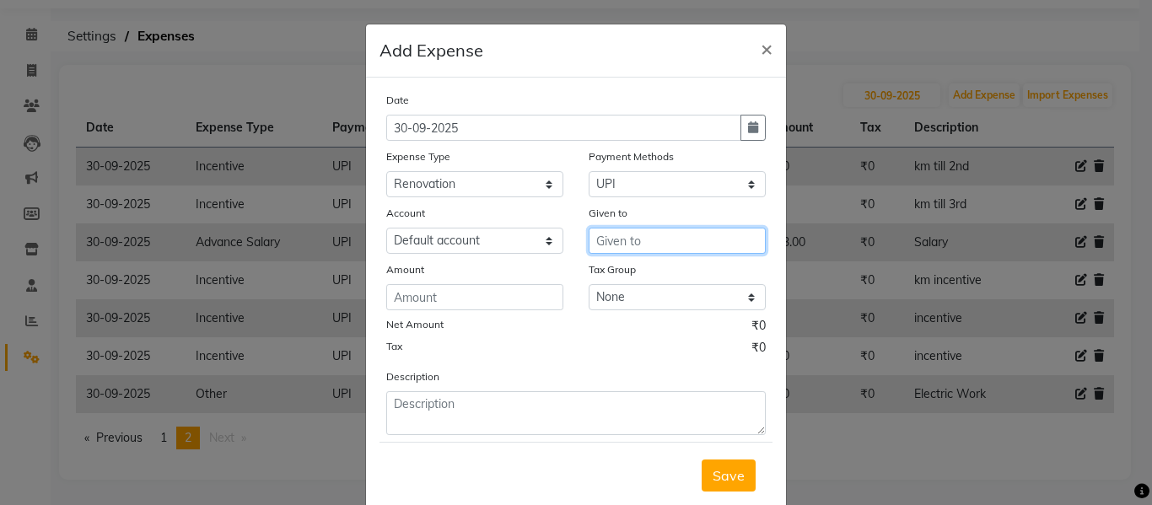
click at [628, 243] on input "text" at bounding box center [676, 241] width 177 height 26
type input "Nosib"
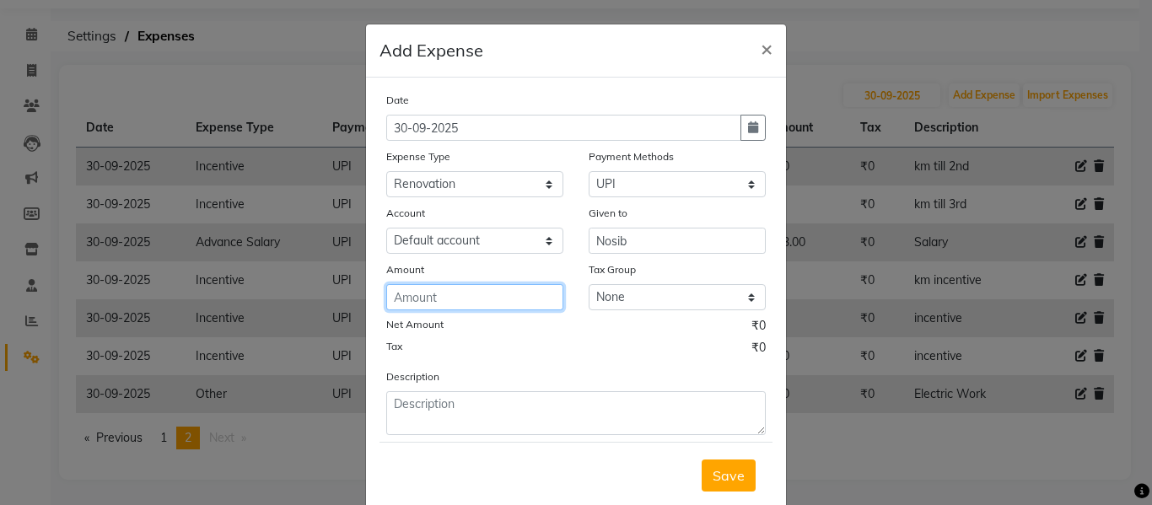
click at [464, 293] on input "number" at bounding box center [474, 297] width 177 height 26
type input "25000"
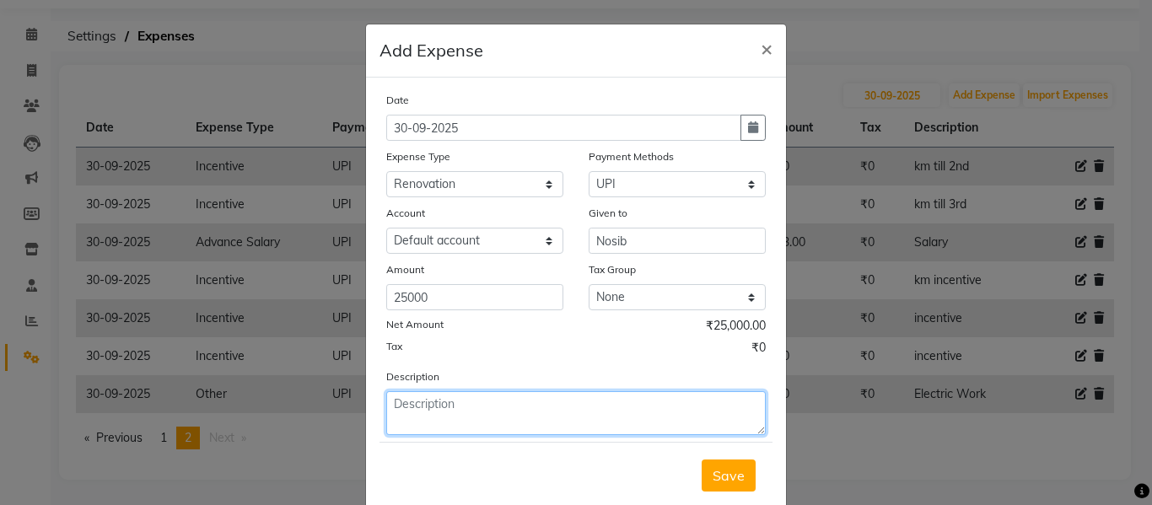
click at [433, 414] on textarea at bounding box center [575, 413] width 379 height 44
type textarea "Tiles Work"
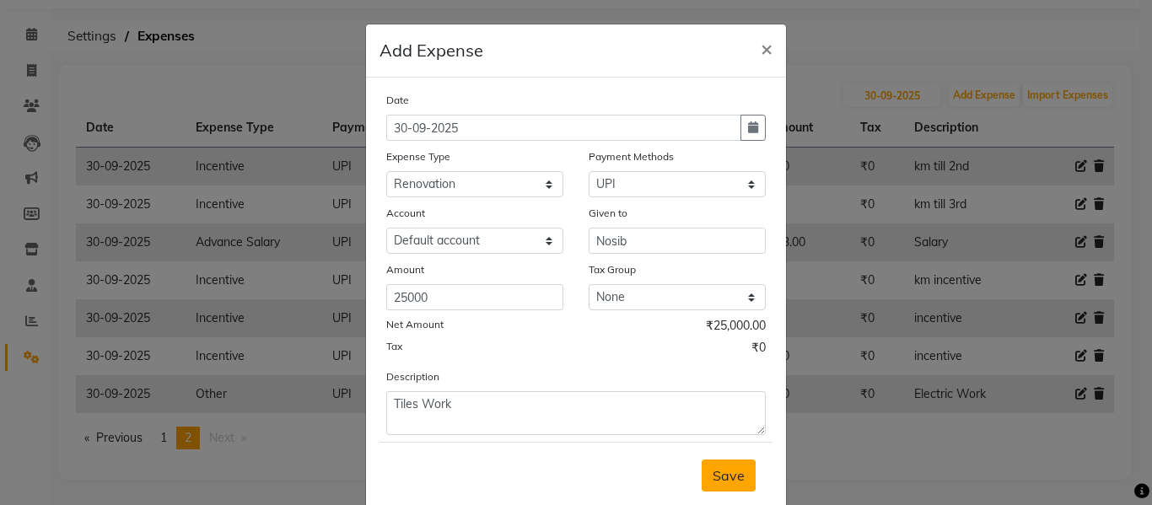
click at [712, 477] on span "Save" at bounding box center [728, 475] width 32 height 17
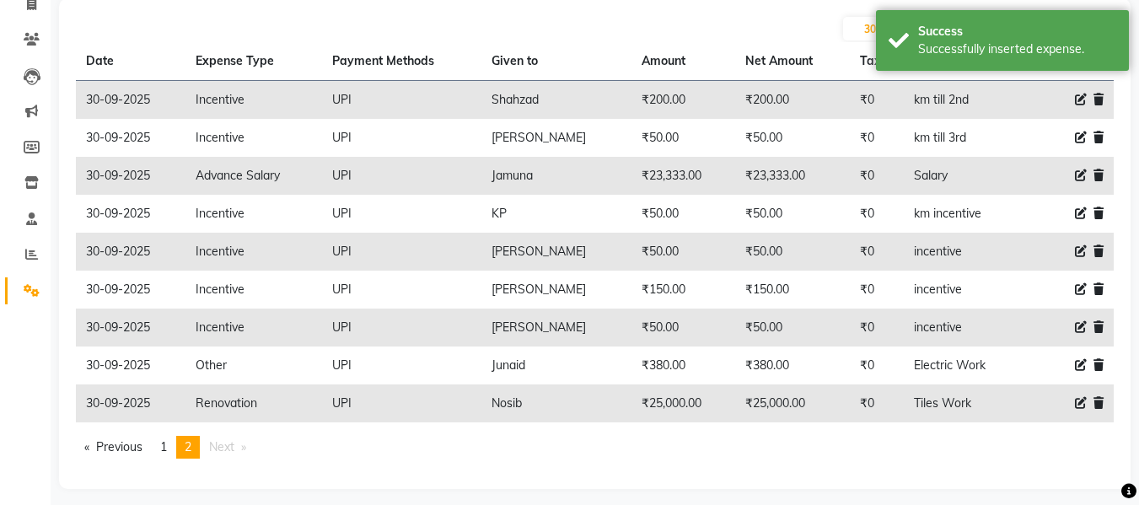
scroll to position [117, 0]
click at [171, 448] on link "page 1" at bounding box center [164, 449] width 24 height 23
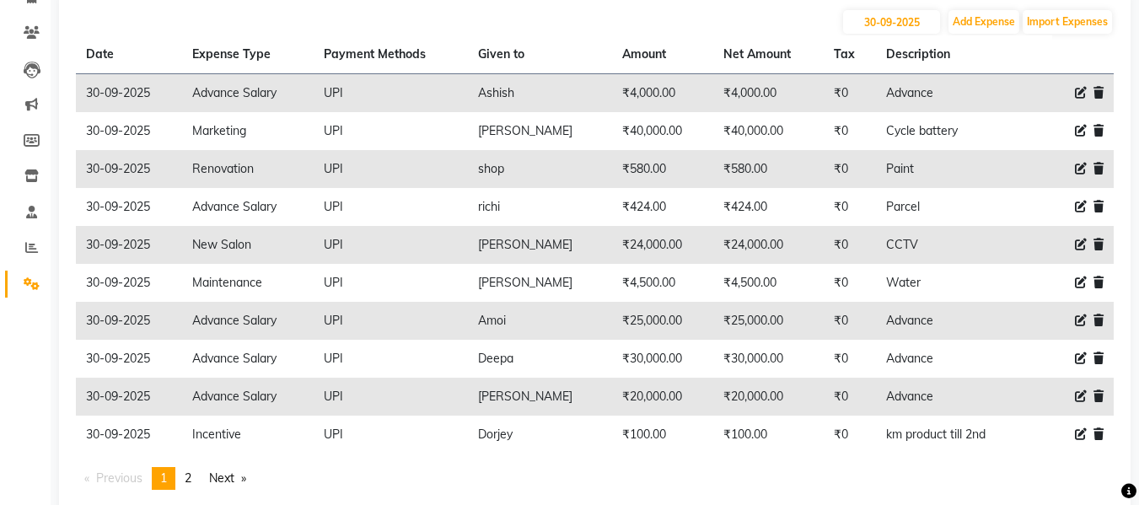
scroll to position [166, 0]
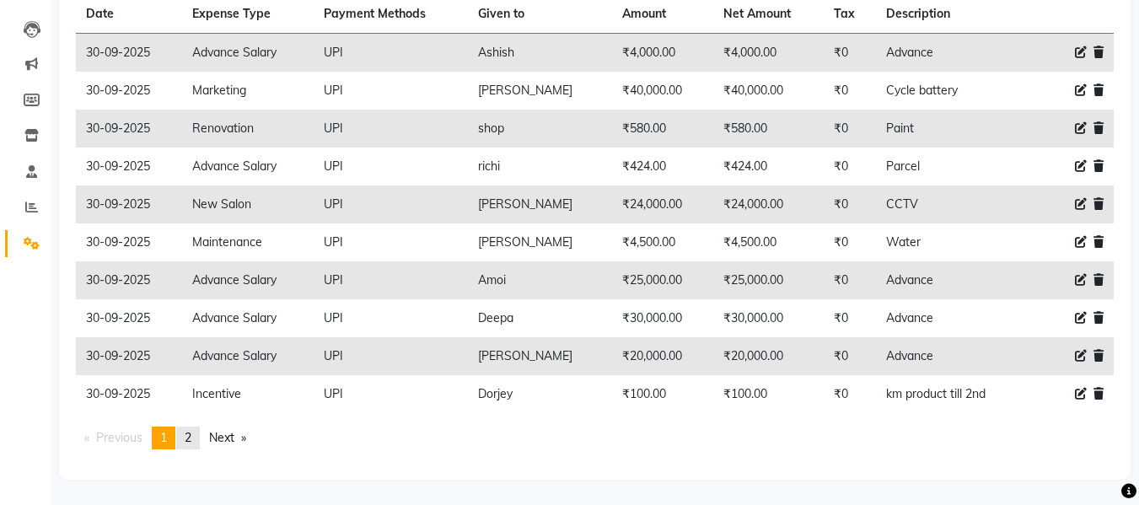
click at [196, 435] on link "page 2" at bounding box center [188, 438] width 24 height 23
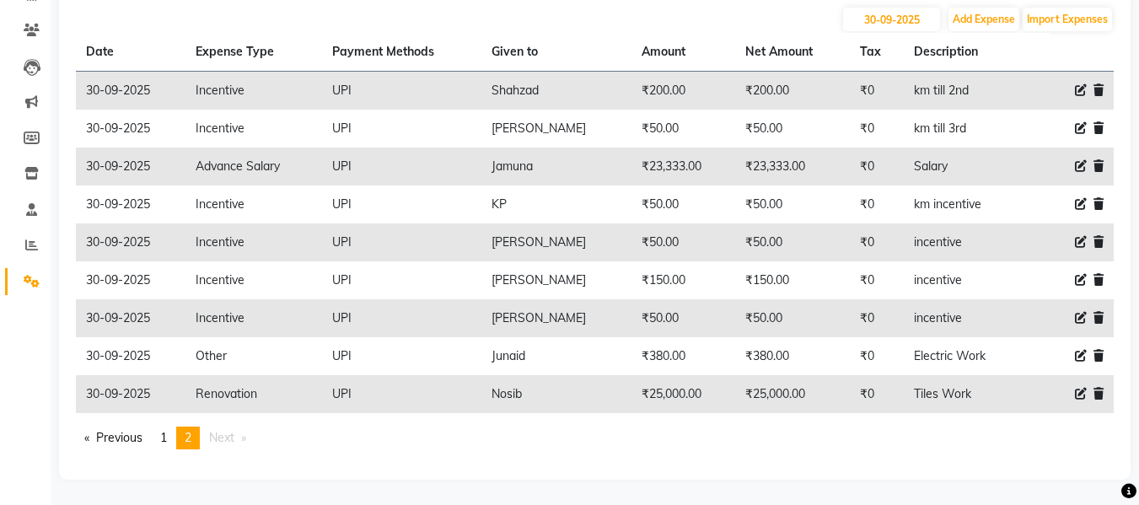
scroll to position [128, 0]
click at [984, 26] on button "Add Expense" at bounding box center [983, 20] width 71 height 24
select select "1"
select select "2390"
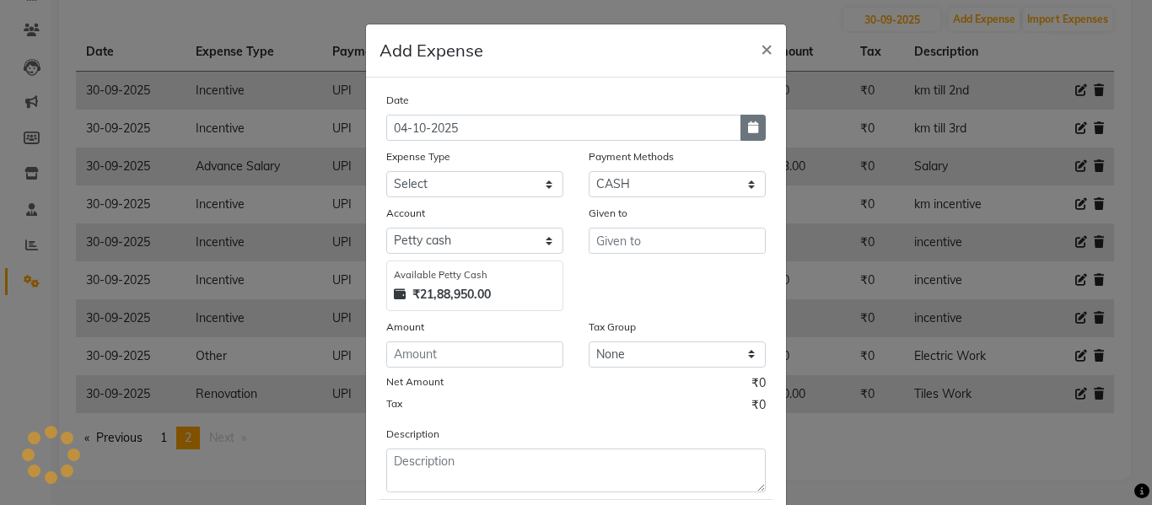
click at [753, 126] on button "button" at bounding box center [752, 128] width 25 height 26
select select "10"
select select "2025"
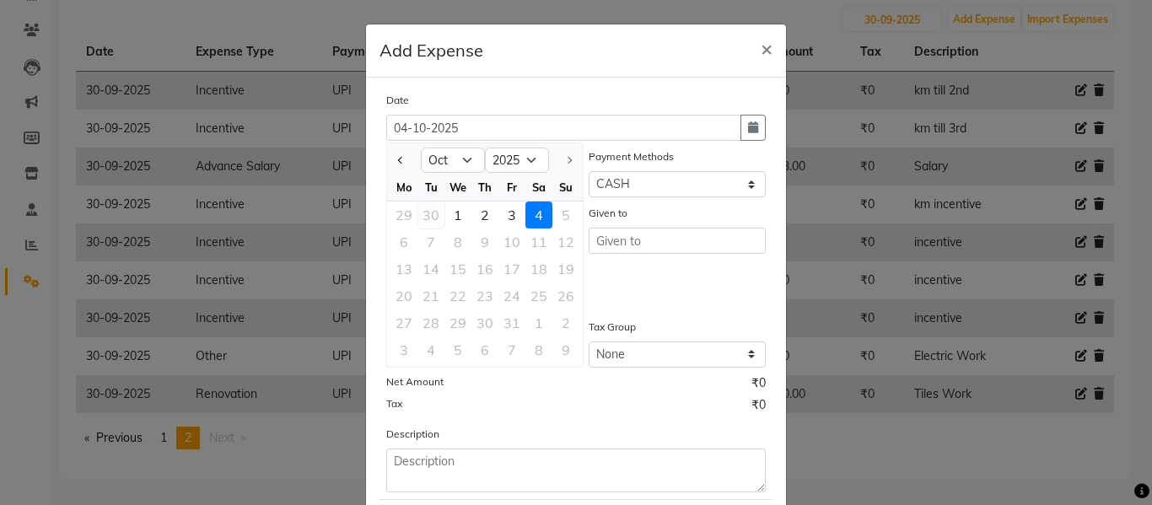
click at [427, 213] on div "30" at bounding box center [430, 214] width 27 height 27
type input "30-09-2025"
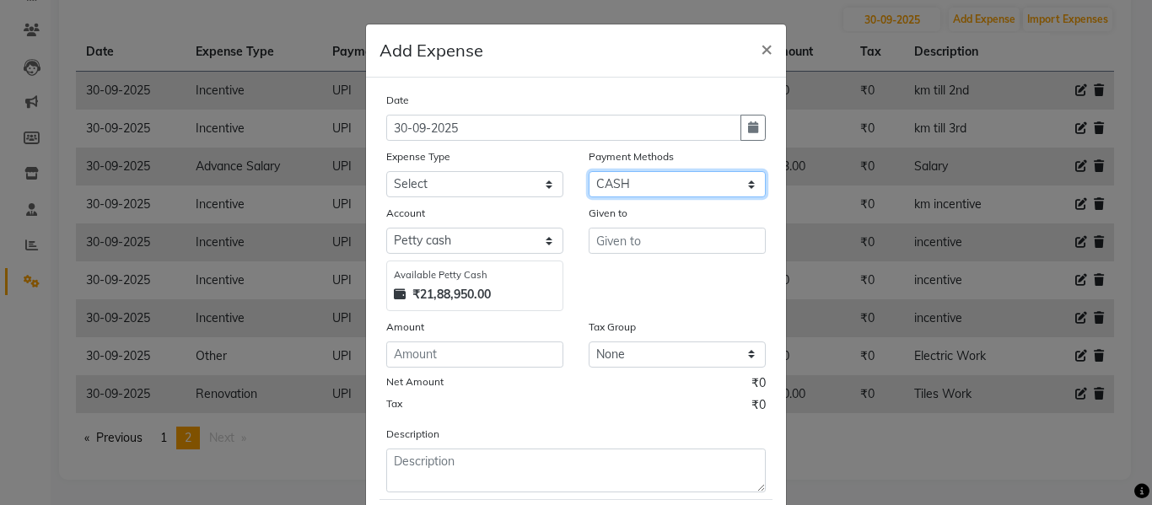
click at [611, 182] on select "Select UPI CARD CASH Master Card Visa Card Prepaid Gift Card ONLINE Voucher Wal…" at bounding box center [676, 184] width 177 height 26
select select "8"
click at [588, 171] on select "Select UPI CARD CASH Master Card Visa Card Prepaid Gift Card ONLINE Voucher Wal…" at bounding box center [676, 184] width 177 height 26
select select "1030"
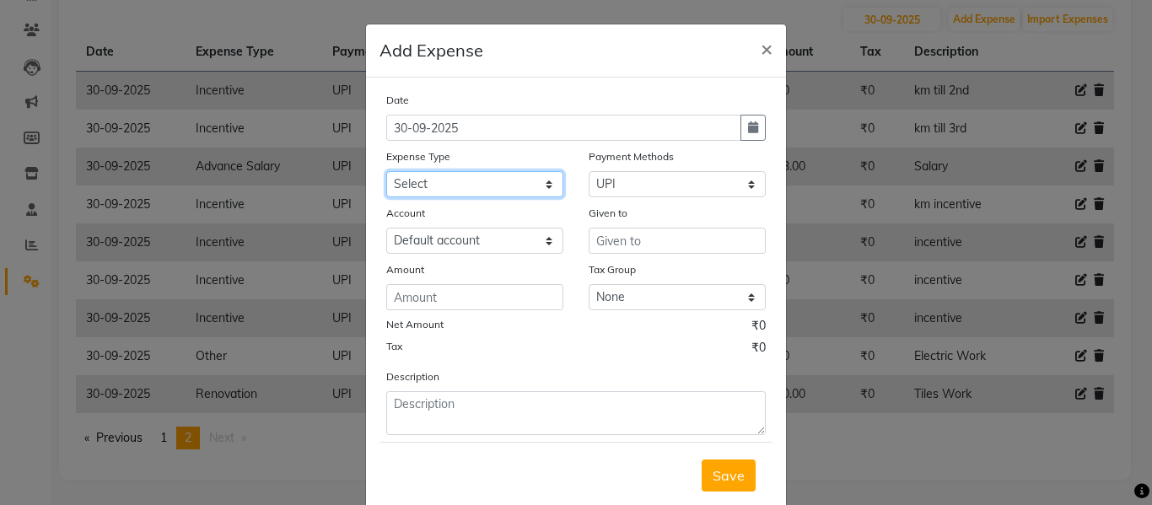
click at [479, 187] on select "Select Advance Salary Client Snacks Equipment Estate food Fuel Govt fee Incenti…" at bounding box center [474, 184] width 177 height 26
select select "23896"
click at [386, 171] on select "Select Advance Salary Client Snacks Equipment Estate food Fuel Govt fee Incenti…" at bounding box center [474, 184] width 177 height 26
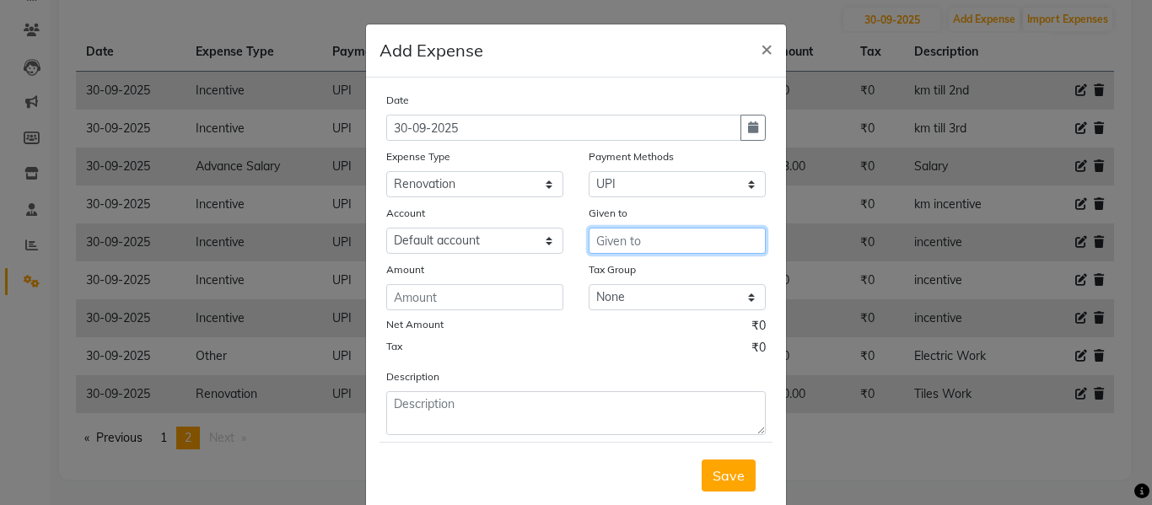
click at [647, 237] on input "text" at bounding box center [676, 241] width 177 height 26
type input "Fariz"
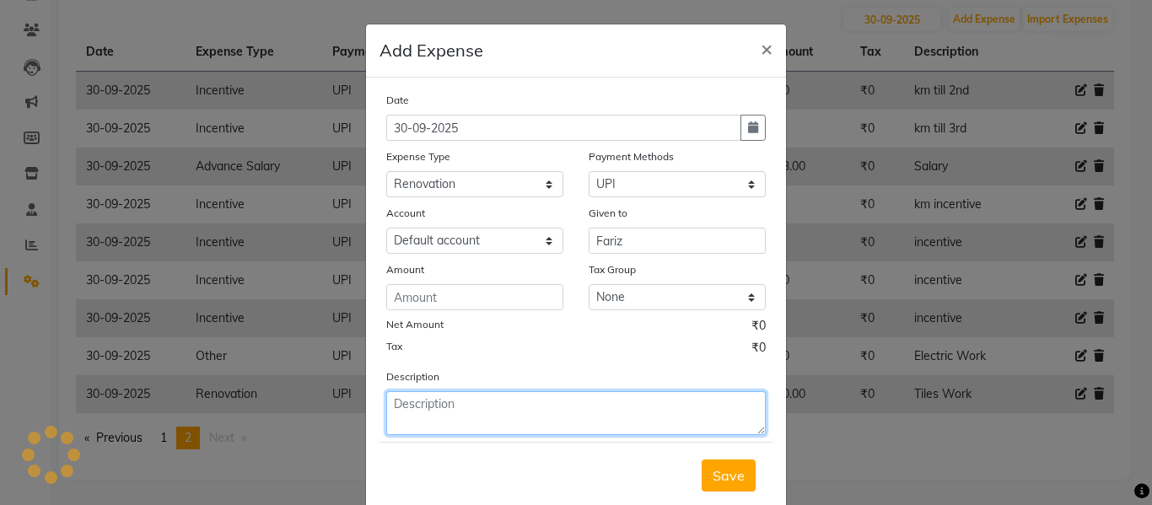
click at [515, 424] on textarea at bounding box center [575, 413] width 379 height 44
click at [454, 405] on textarea "Paid to Architect" at bounding box center [575, 413] width 379 height 44
paste textarea "architect"
type textarea "Paid to Architect"
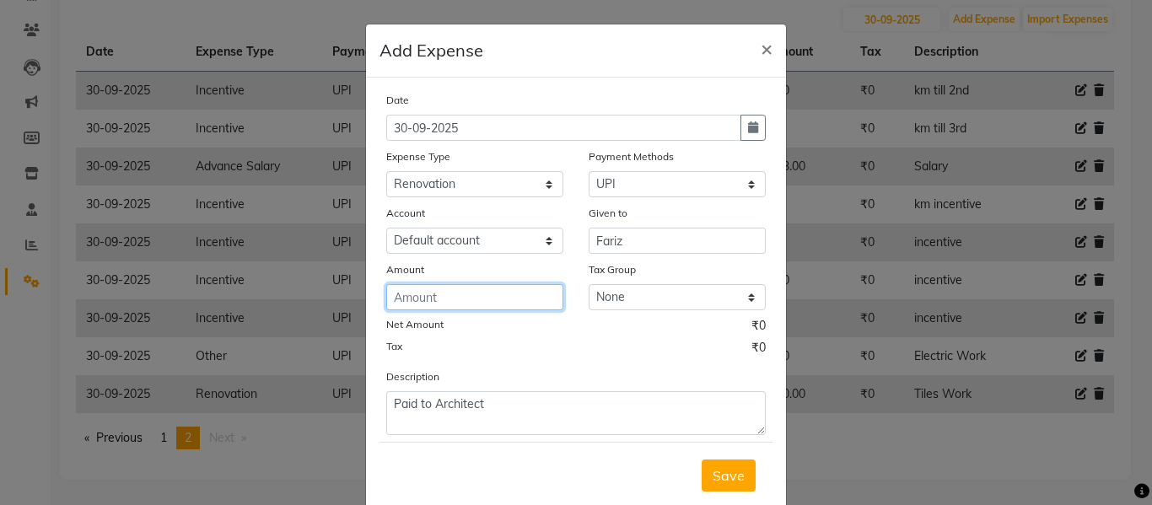
click at [504, 293] on input "number" at bounding box center [474, 297] width 177 height 26
type input "35900"
click at [712, 470] on span "Save" at bounding box center [728, 475] width 32 height 17
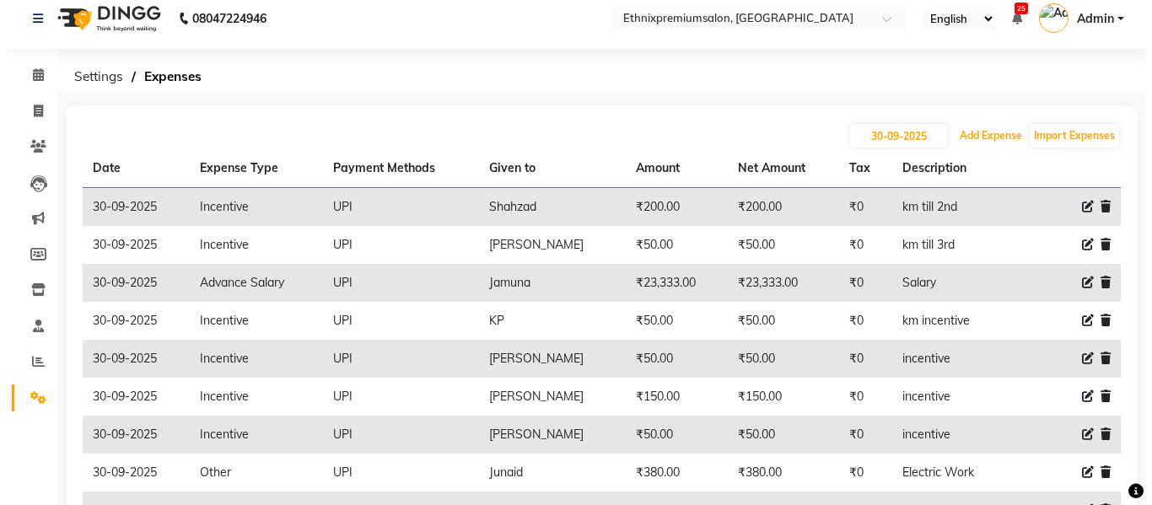
scroll to position [0, 0]
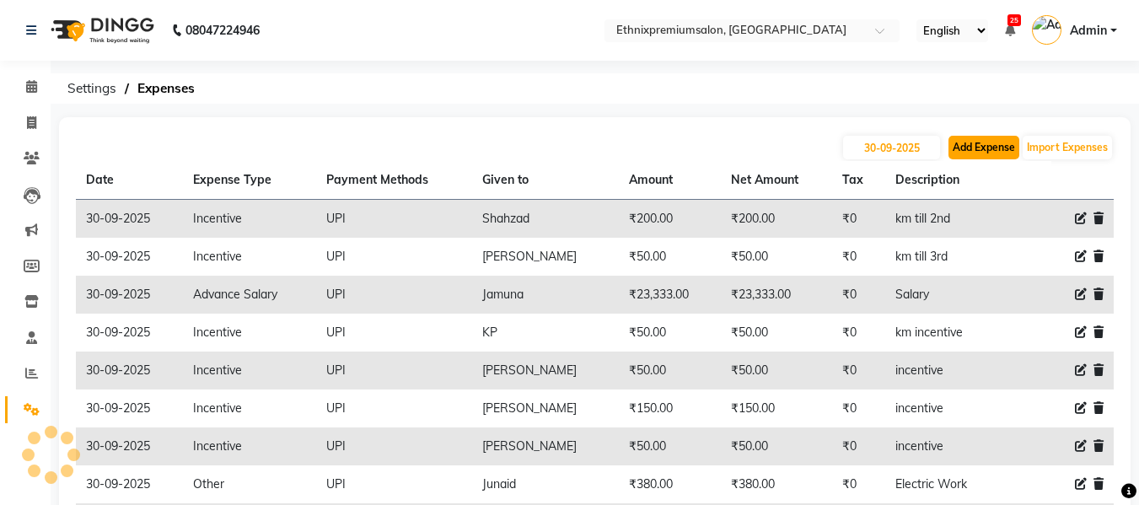
click at [976, 147] on button "Add Expense" at bounding box center [983, 148] width 71 height 24
select select "1"
select select "2390"
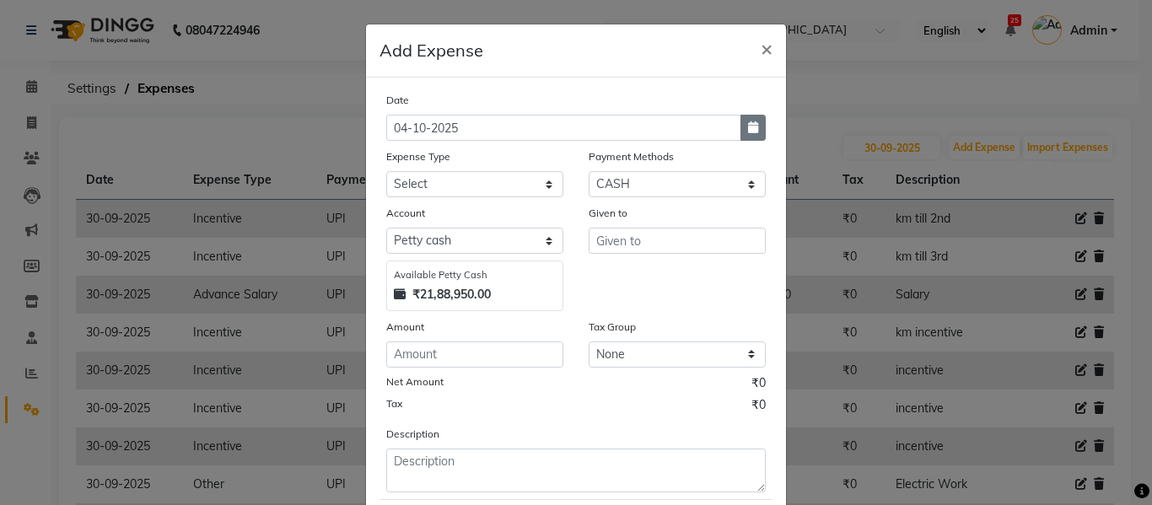
click at [748, 131] on icon "button" at bounding box center [753, 127] width 10 height 12
select select "10"
select select "2025"
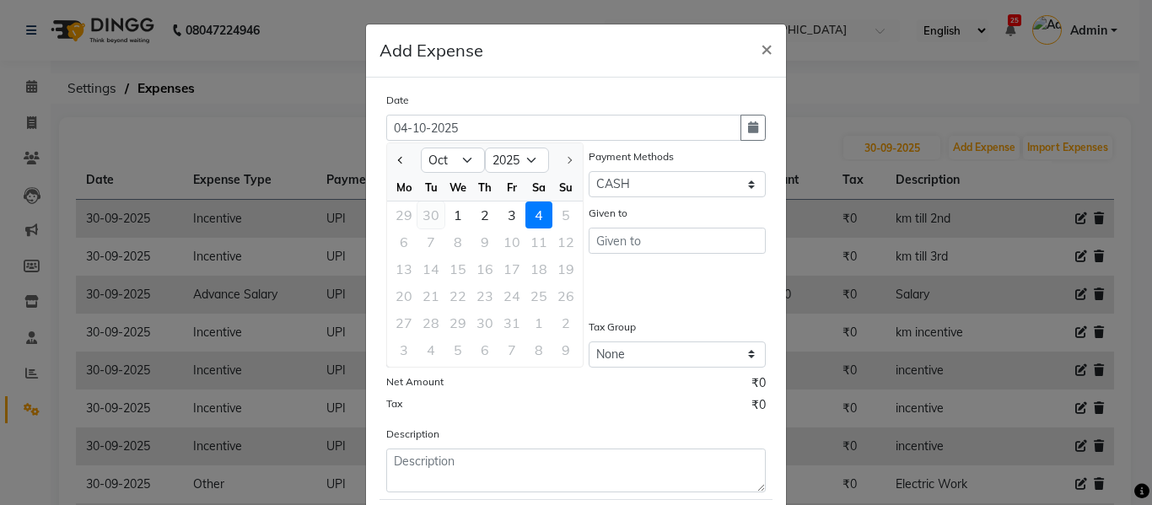
click at [424, 212] on div "30" at bounding box center [430, 214] width 27 height 27
type input "30-09-2025"
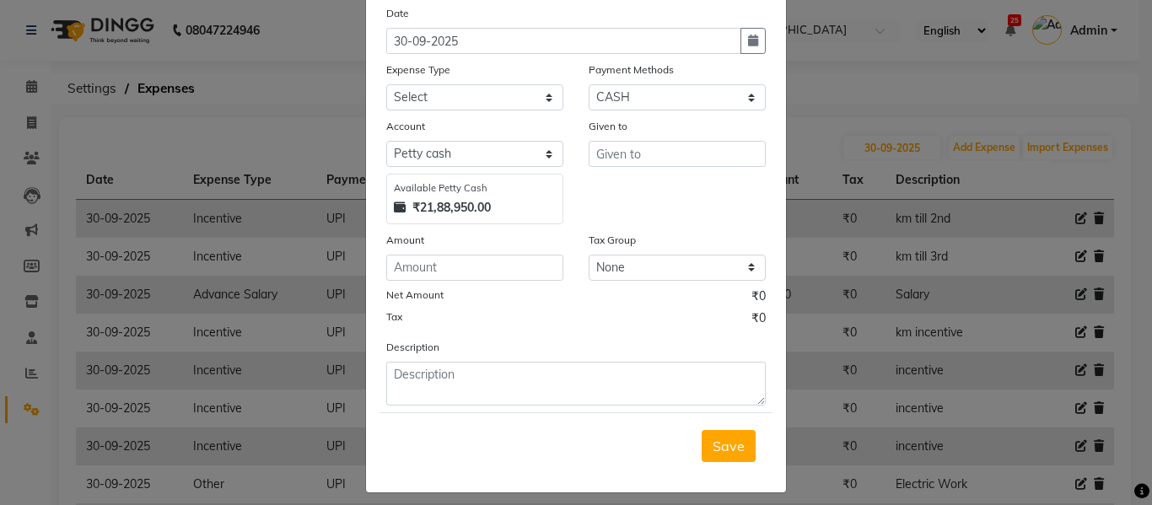
scroll to position [99, 0]
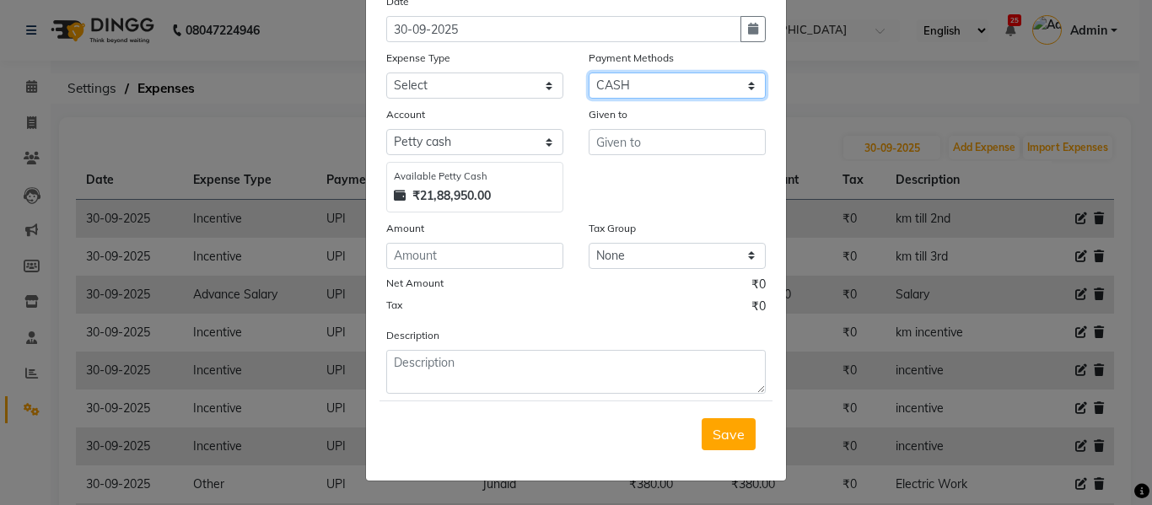
click at [669, 86] on select "Select UPI CARD CASH Master Card Visa Card Prepaid Gift Card ONLINE Voucher Wal…" at bounding box center [676, 86] width 177 height 26
select select "8"
click at [588, 99] on select "Select UPI CARD CASH Master Card Visa Card Prepaid Gift Card ONLINE Voucher Wal…" at bounding box center [676, 86] width 177 height 26
select select "1030"
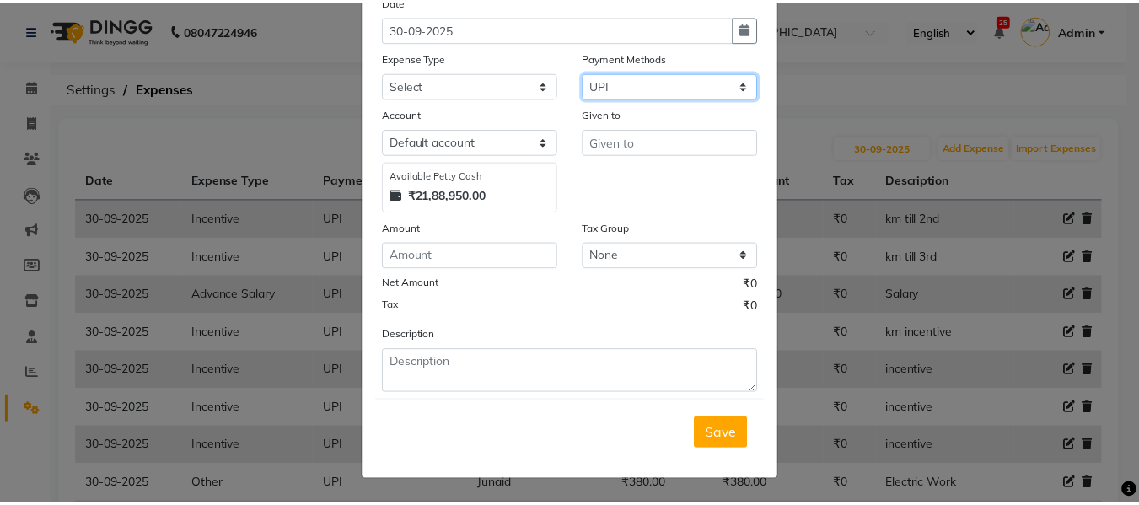
scroll to position [41, 0]
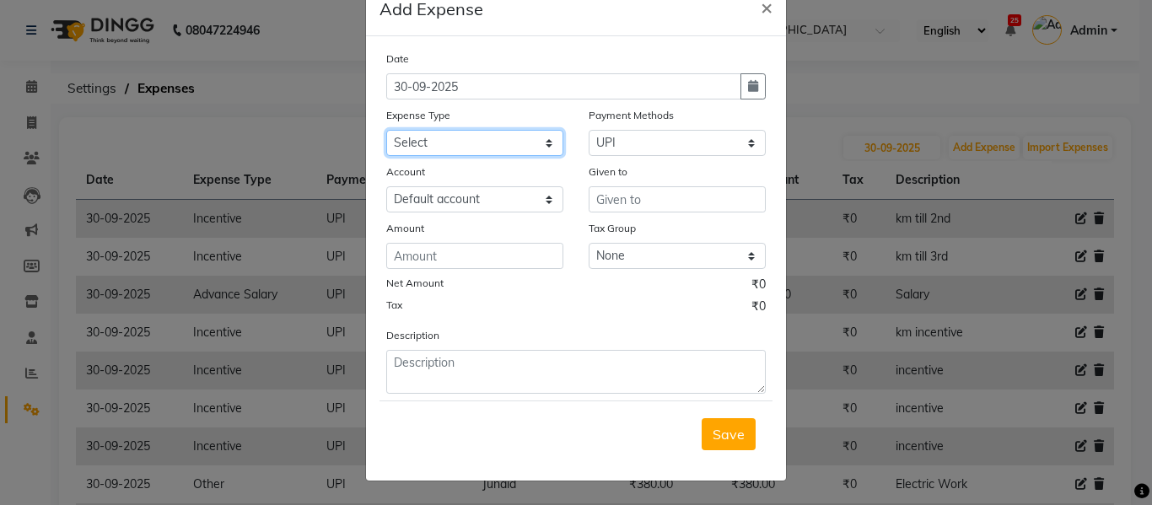
click at [486, 148] on select "Select Advance Salary Client Snacks Equipment Estate food Fuel Govt fee Incenti…" at bounding box center [474, 143] width 177 height 26
select select "8646"
click at [386, 130] on select "Select Advance Salary Client Snacks Equipment Estate food Fuel Govt fee Incenti…" at bounding box center [474, 143] width 177 height 26
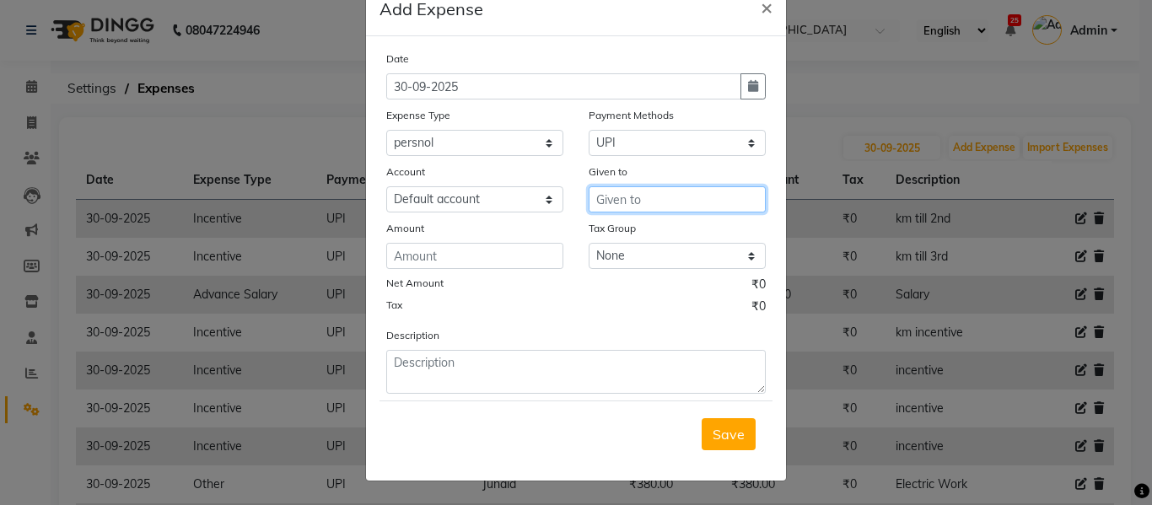
click at [624, 203] on input "text" at bounding box center [676, 199] width 177 height 26
type input "Razak"
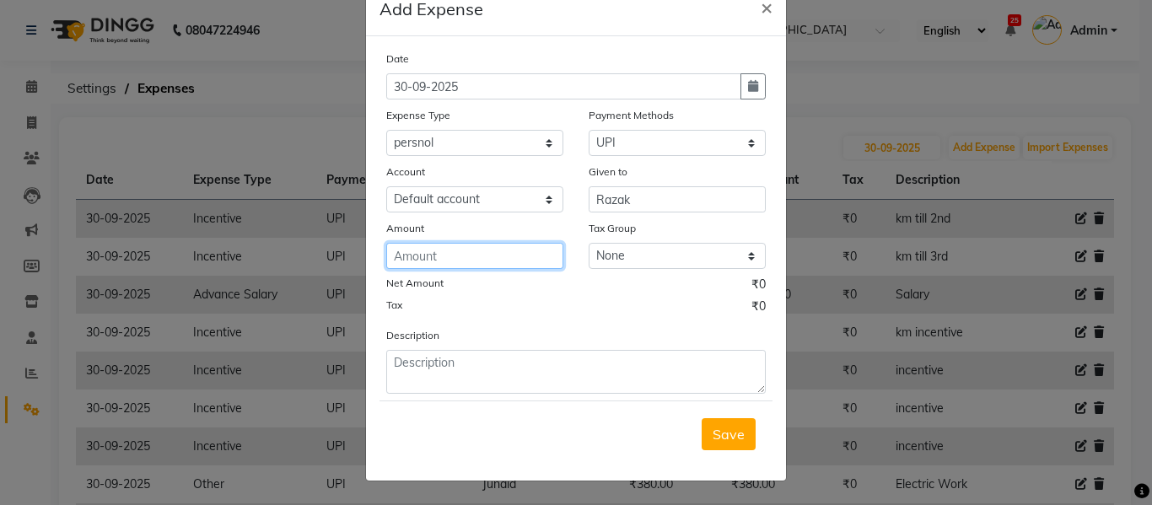
click at [481, 261] on input "number" at bounding box center [474, 256] width 177 height 26
type input "25500"
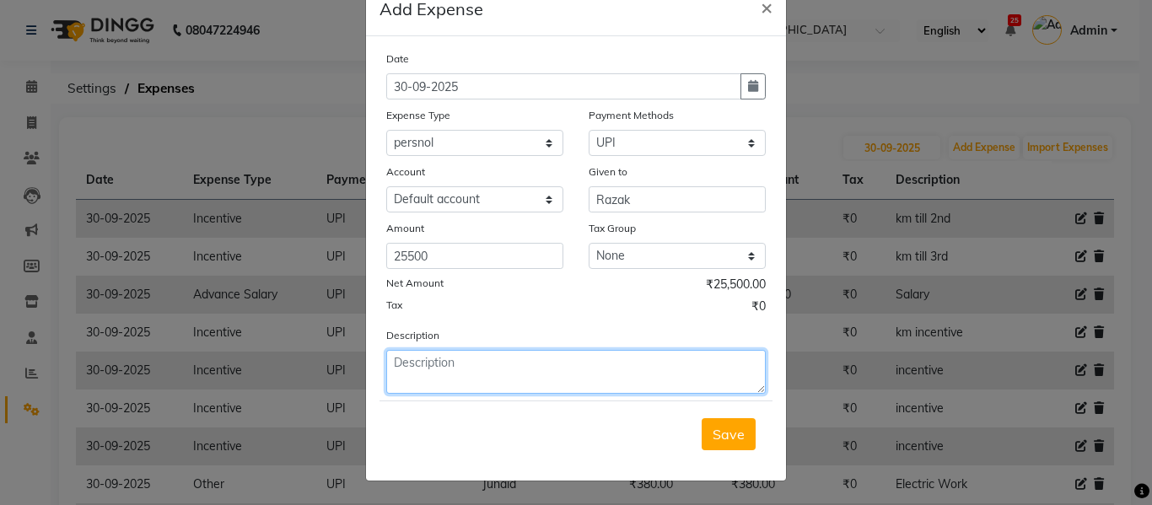
click at [448, 380] on textarea at bounding box center [575, 372] width 379 height 44
type textarea "MTN Programme - Razak"
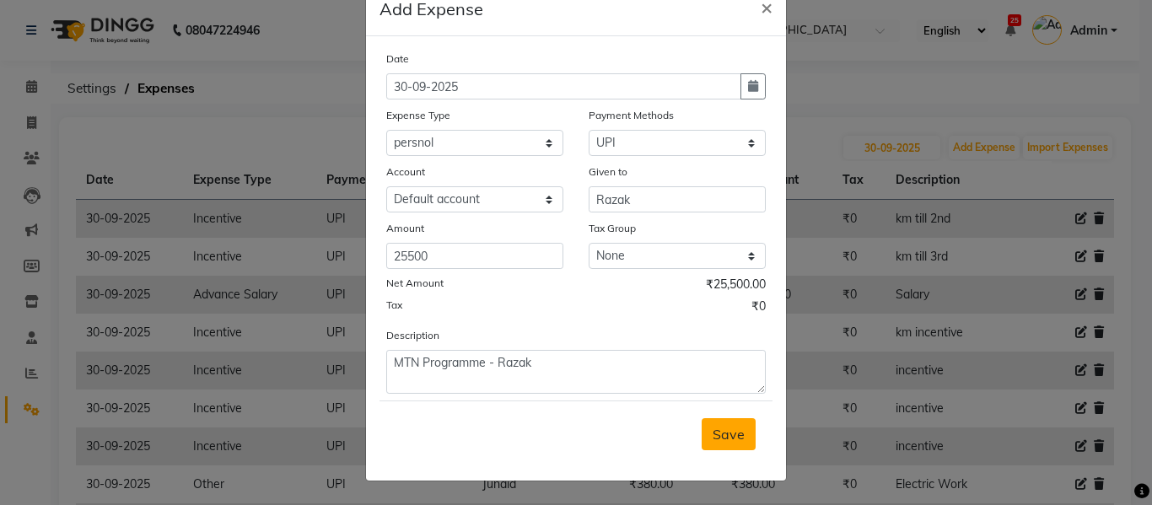
click at [715, 432] on span "Save" at bounding box center [728, 434] width 32 height 17
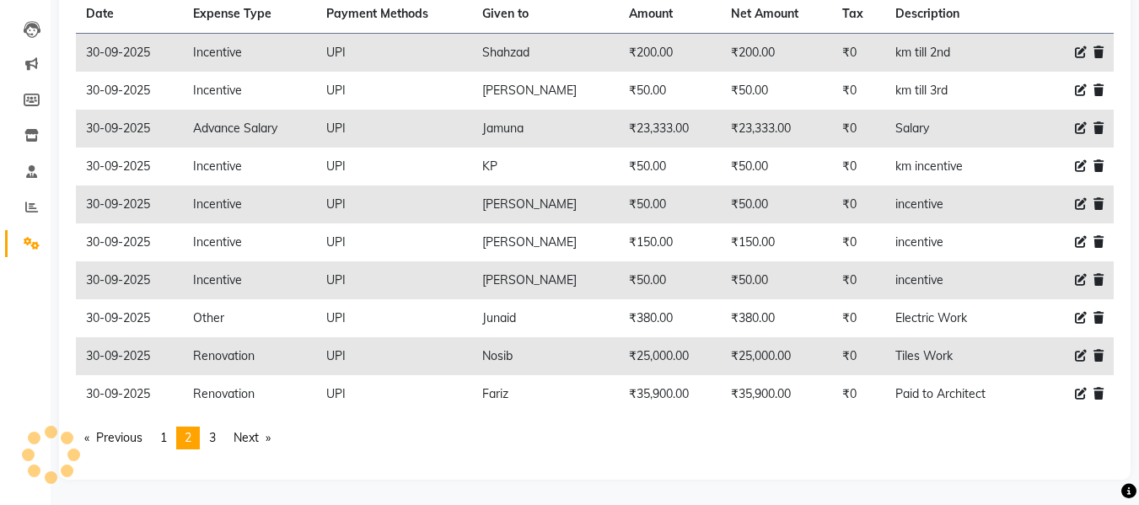
scroll to position [0, 0]
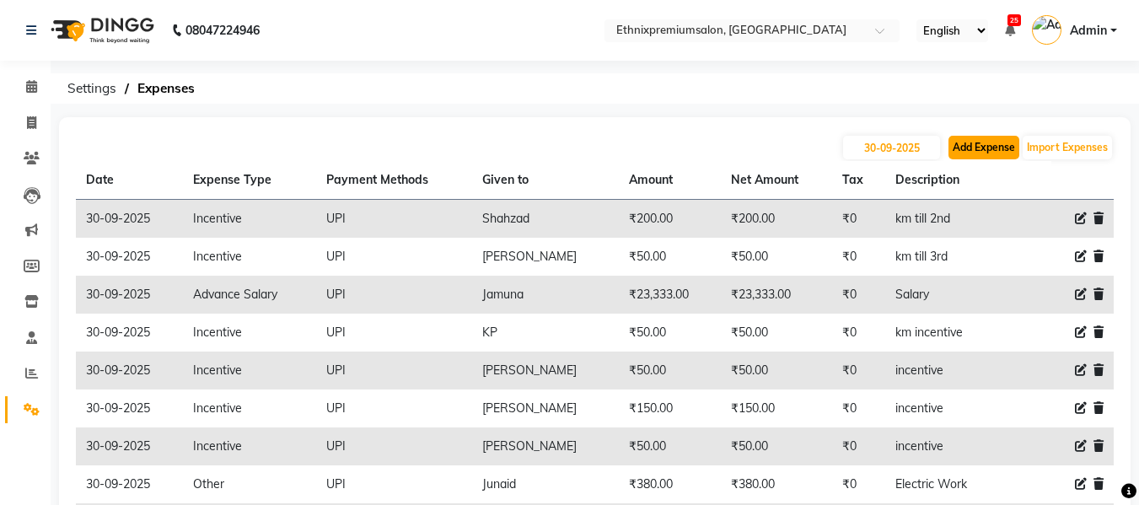
click at [970, 144] on button "Add Expense" at bounding box center [983, 148] width 71 height 24
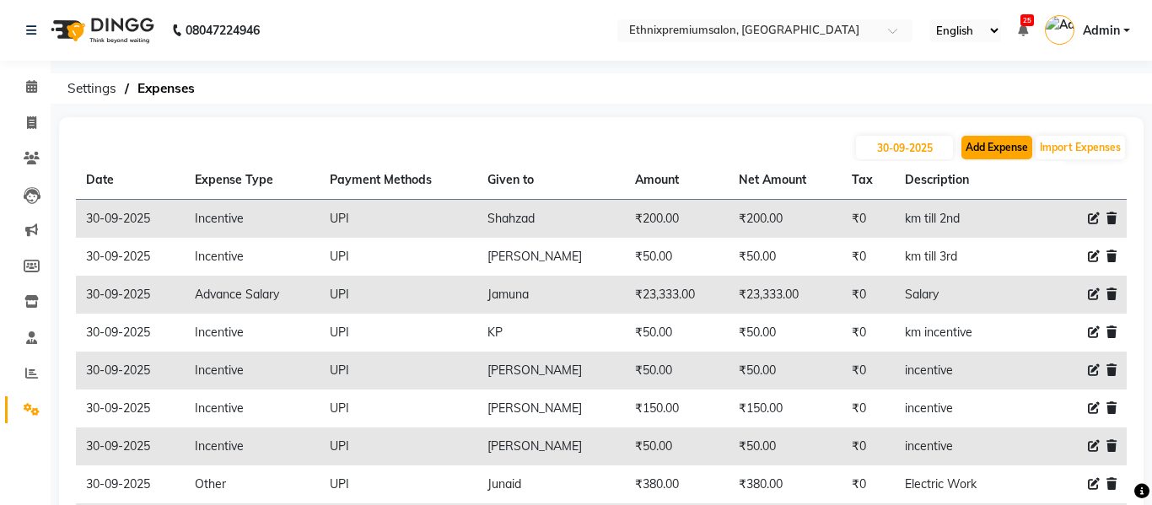
select select "1"
select select "2390"
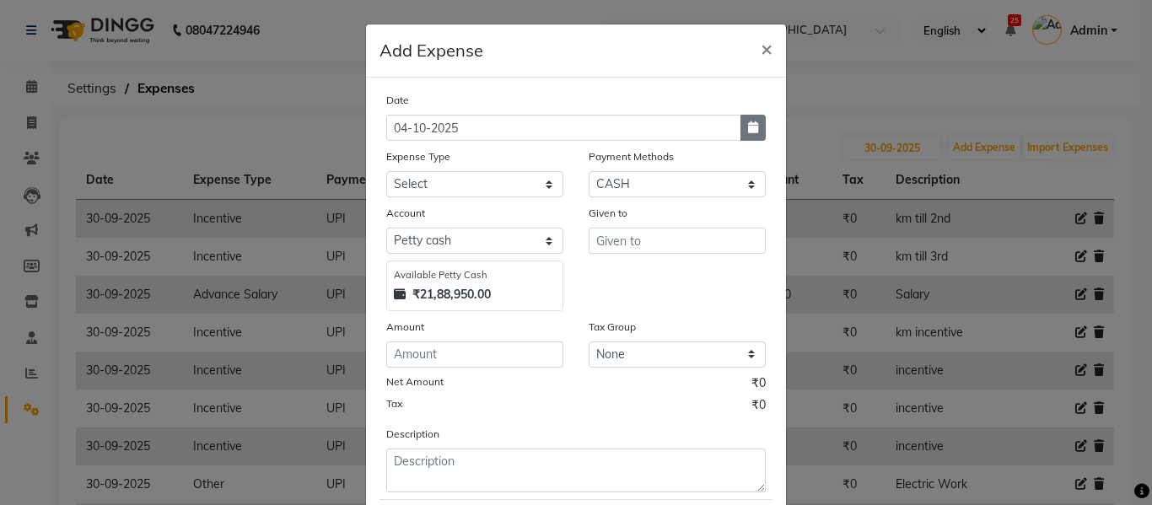
click at [754, 128] on button "button" at bounding box center [752, 128] width 25 height 26
select select "10"
select select "2025"
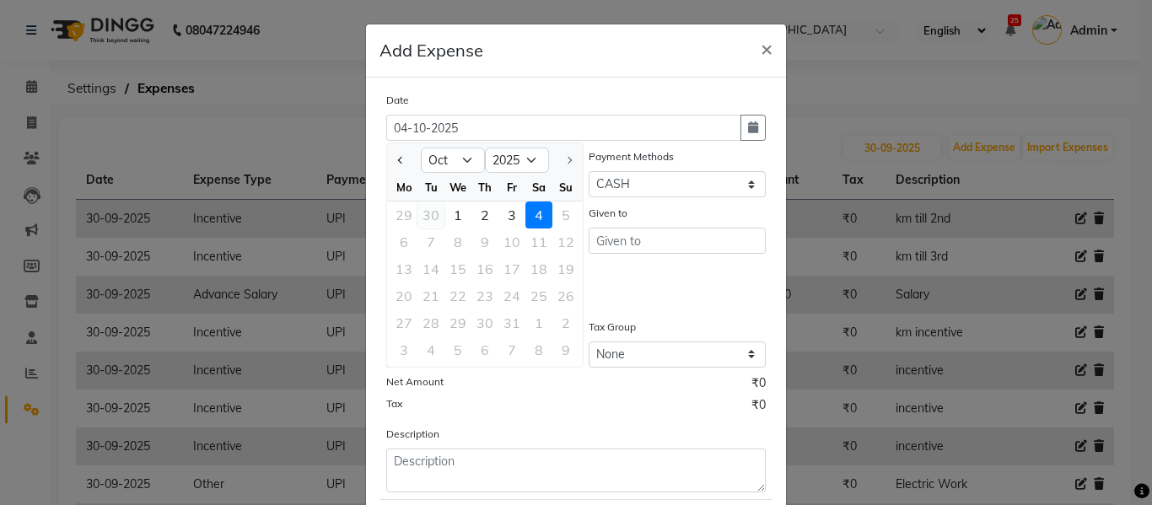
click at [420, 212] on div "30" at bounding box center [430, 214] width 27 height 27
type input "30-09-2025"
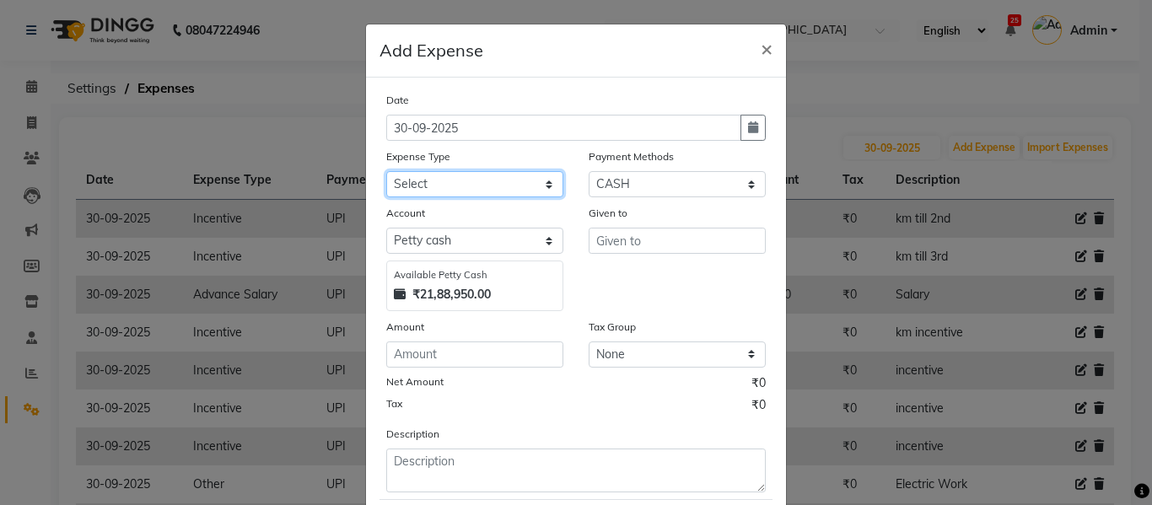
click at [471, 189] on select "Select Advance Salary Client Snacks Equipment Estate food Fuel Govt fee Incenti…" at bounding box center [474, 184] width 177 height 26
select select "3519"
click at [386, 171] on select "Select Advance Salary Client Snacks Equipment Estate food Fuel Govt fee Incenti…" at bounding box center [474, 184] width 177 height 26
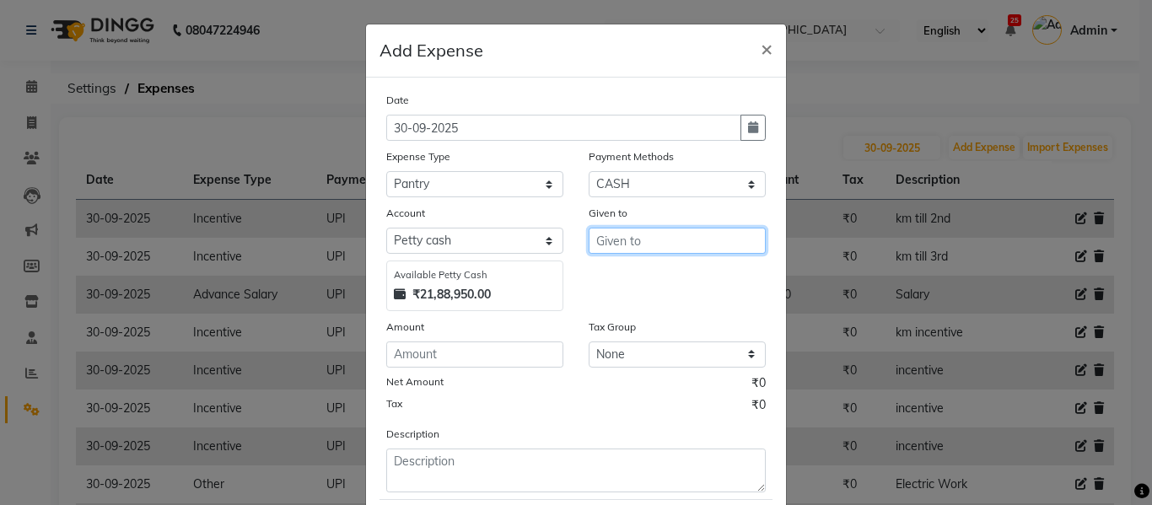
click at [665, 239] on input "text" at bounding box center [676, 241] width 177 height 26
type input "Cake Shop"
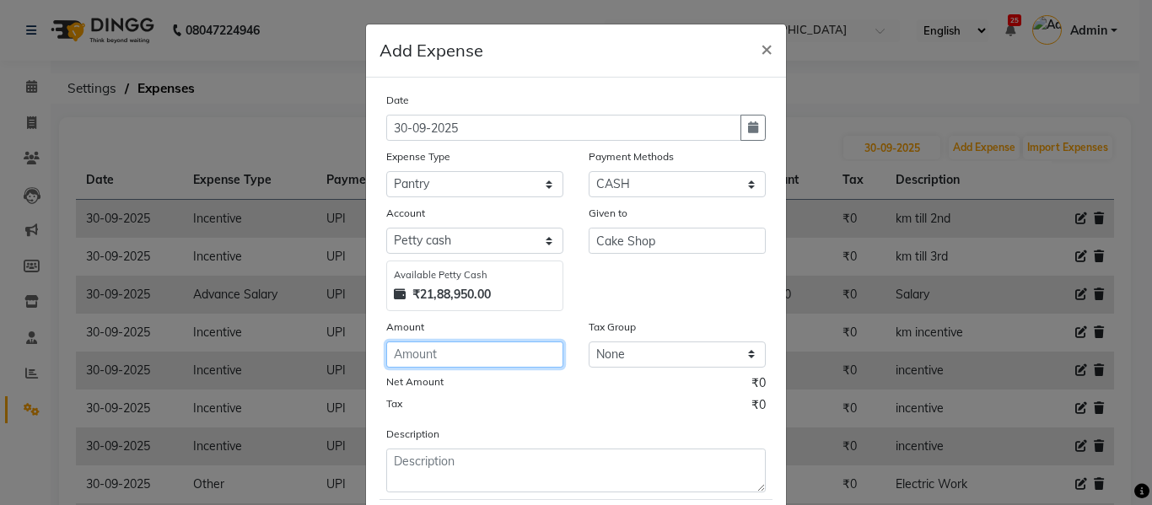
click at [506, 351] on input "number" at bounding box center [474, 354] width 177 height 26
type input "730"
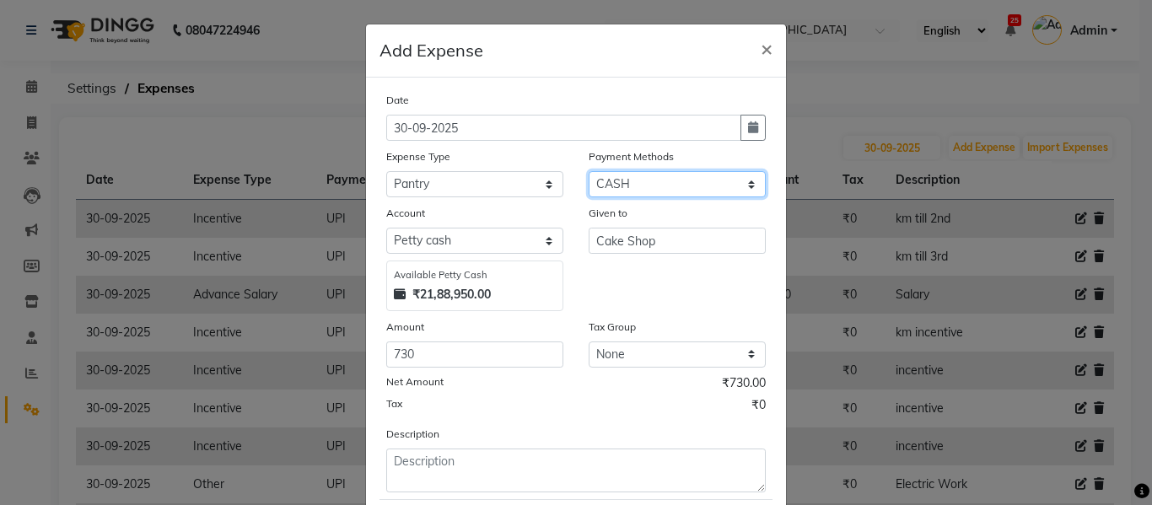
click at [647, 181] on select "Select UPI CARD CASH Master Card Visa Card Prepaid Gift Card ONLINE Voucher Wal…" at bounding box center [676, 184] width 177 height 26
select select "8"
click at [588, 171] on select "Select UPI CARD CASH Master Card Visa Card Prepaid Gift Card ONLINE Voucher Wal…" at bounding box center [676, 184] width 177 height 26
select select "1030"
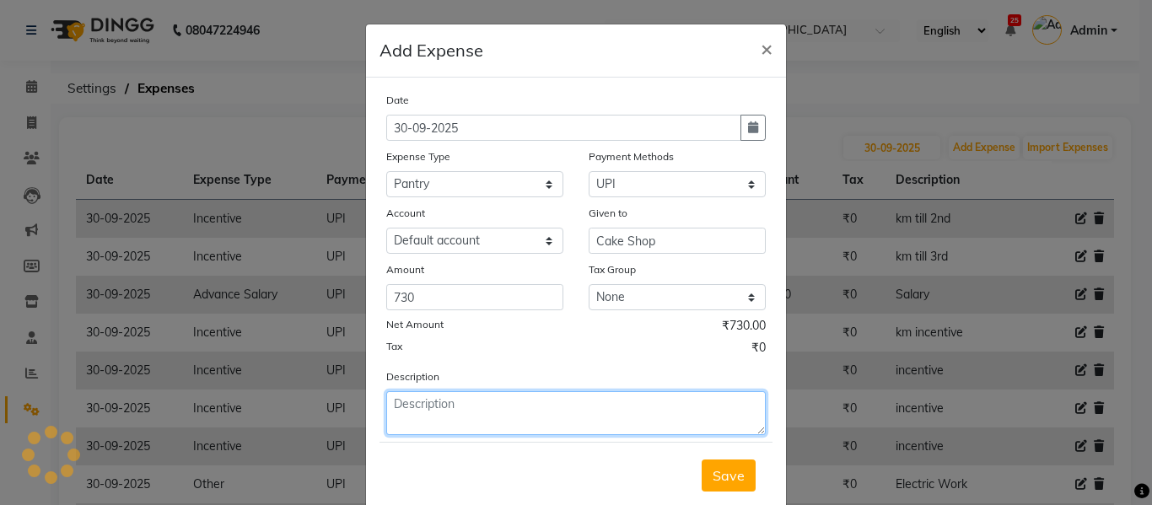
click at [464, 419] on textarea at bounding box center [575, 413] width 379 height 44
type textarea "Nirmala birthday cake"
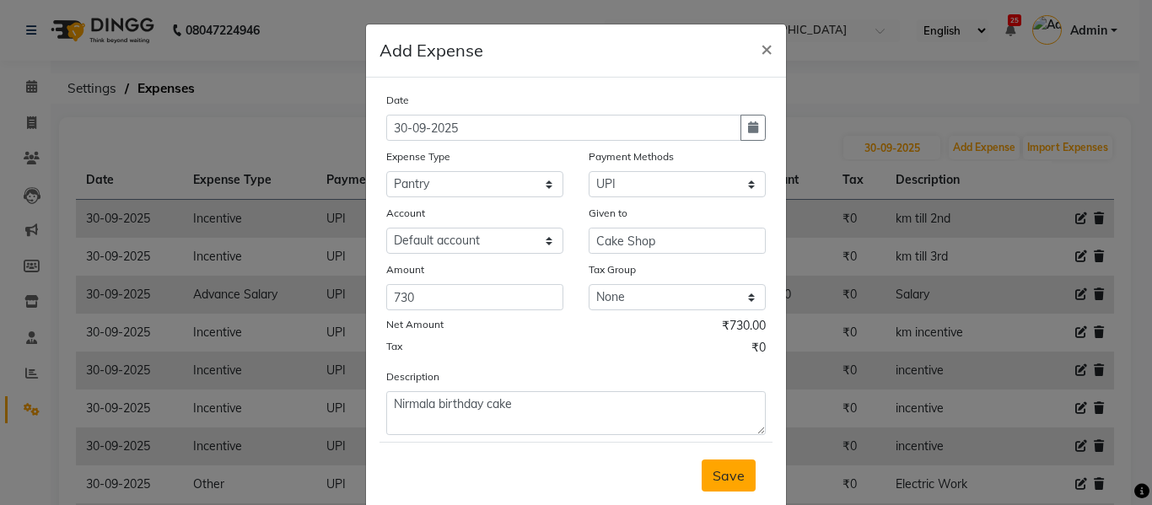
click at [712, 473] on span "Save" at bounding box center [728, 475] width 32 height 17
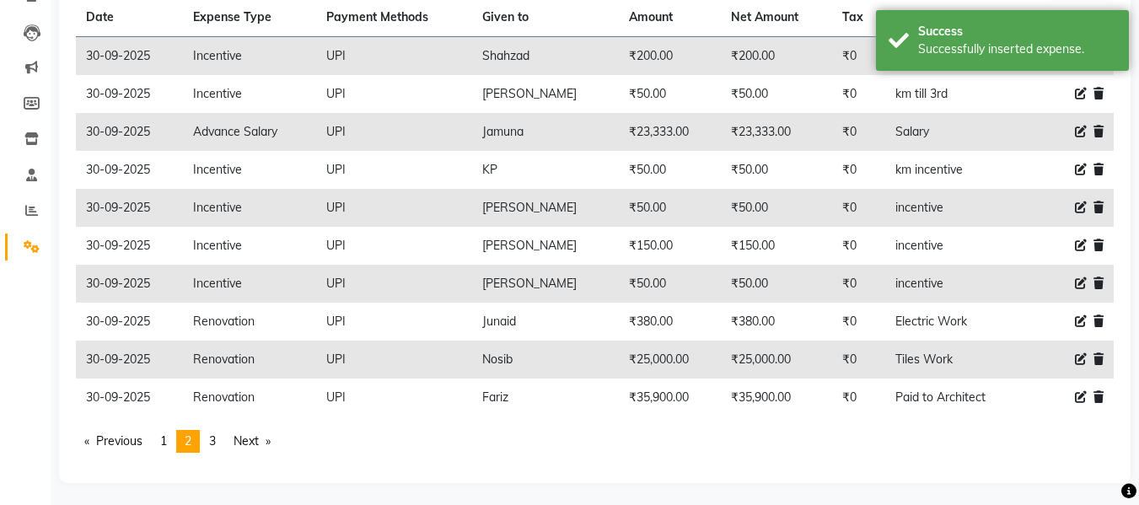
click at [568, 359] on tbody "30-09-2025 Incentive UPI Shahzad ₹200.00 ₹200.00 ₹0 km till 2nd 30-09-2025 Ince…" at bounding box center [595, 227] width 1038 height 380
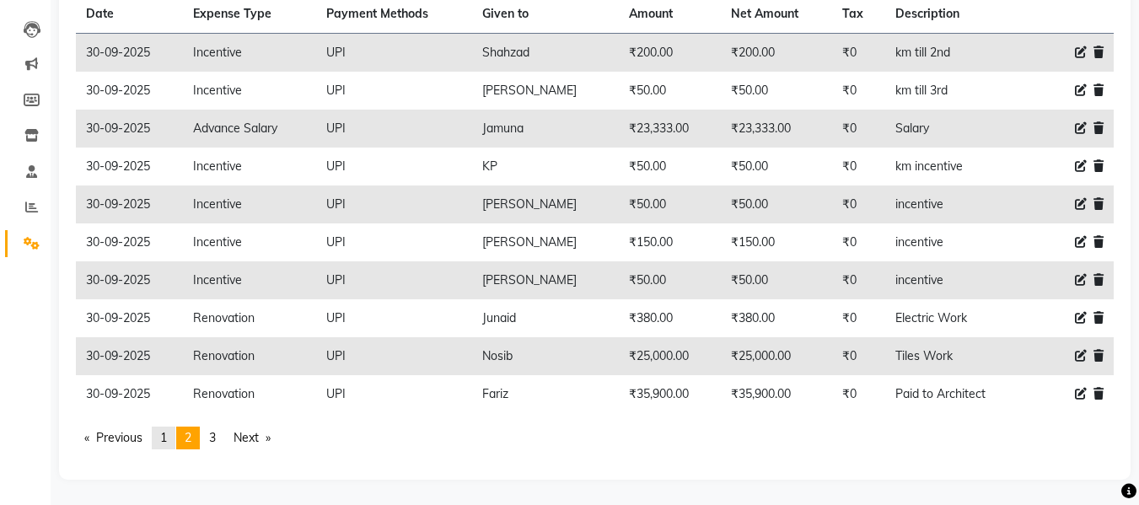
click at [166, 435] on span "1" at bounding box center [163, 437] width 7 height 15
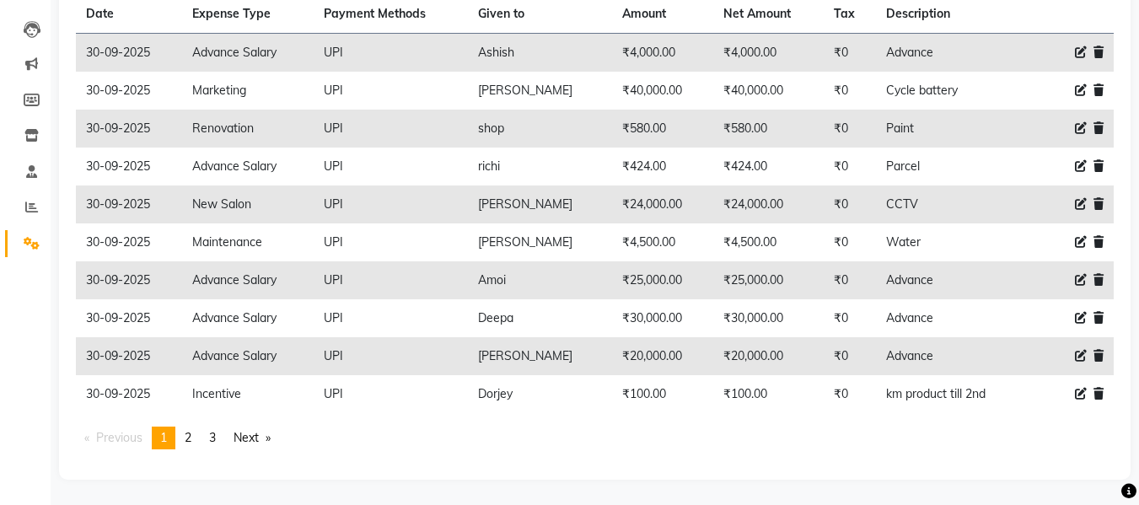
drag, startPoint x: 573, startPoint y: 330, endPoint x: 567, endPoint y: 379, distance: 49.3
click at [567, 379] on tbody "30-09-2025 Advance Salary UPI Ashish ₹4,000.00 ₹4,000.00 ₹0 Advance 30-09-2025 …" at bounding box center [595, 224] width 1038 height 380
click at [608, 471] on div "30-09-2025 Add Expense Import Expenses Date Expense Type Payment Methods Given …" at bounding box center [594, 215] width 1071 height 529
